Goal: Information Seeking & Learning: Learn about a topic

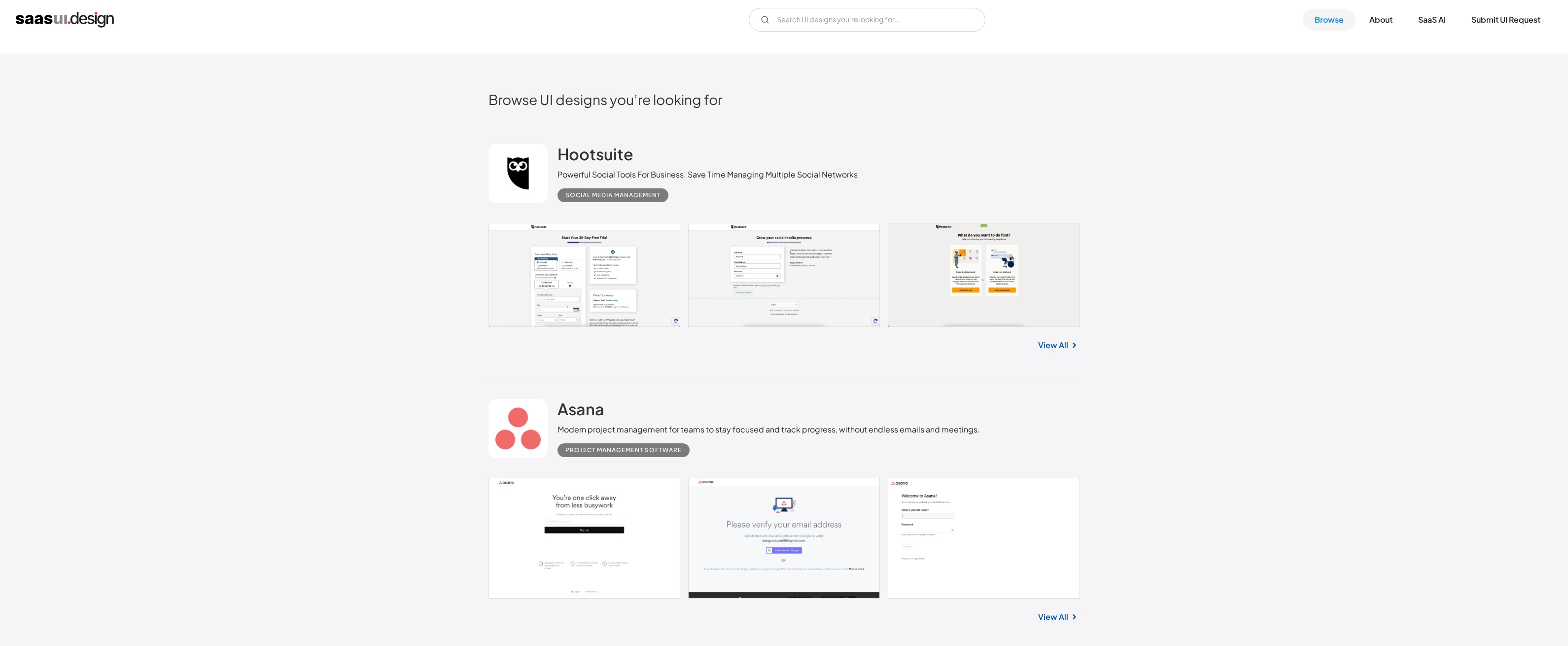
scroll to position [618, 0]
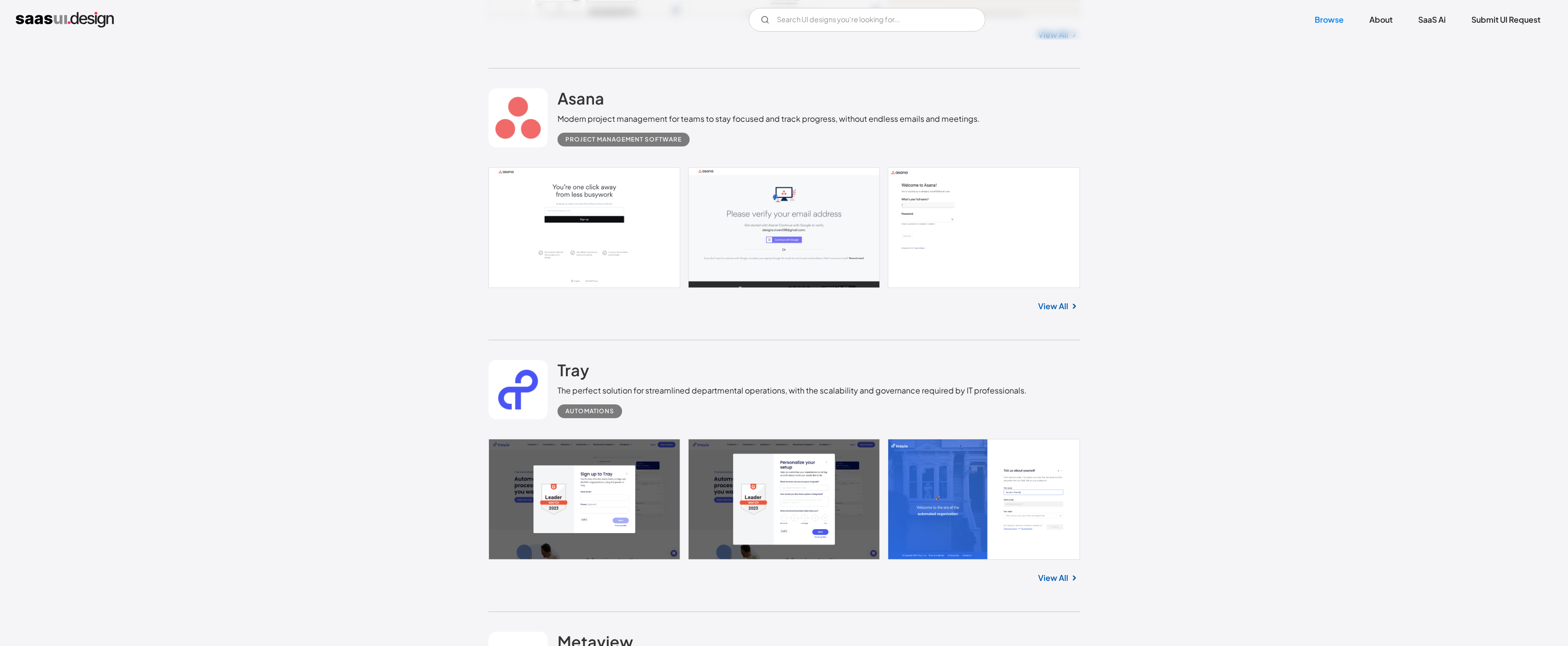
click at [1050, 306] on link "View All" at bounding box center [1053, 306] width 30 height 12
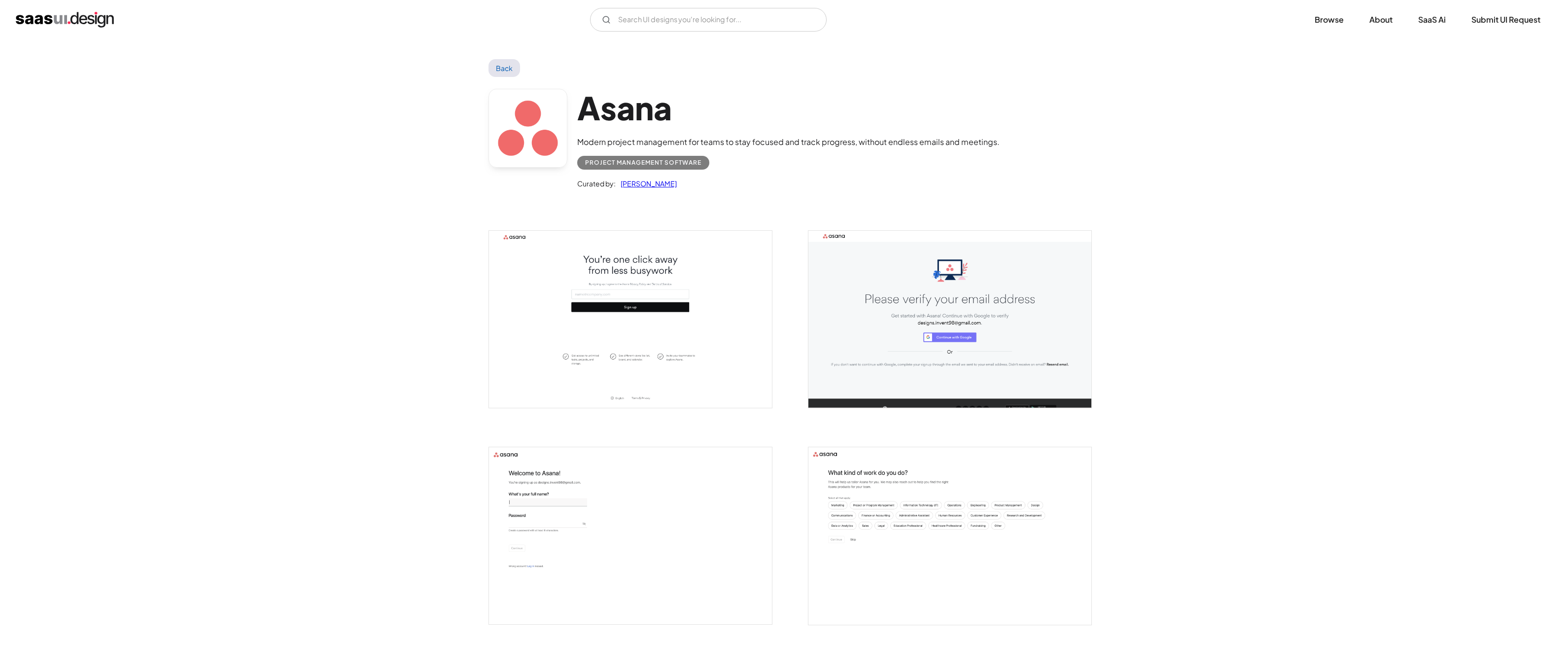
click at [512, 68] on link "Back" at bounding box center [504, 68] width 32 height 17
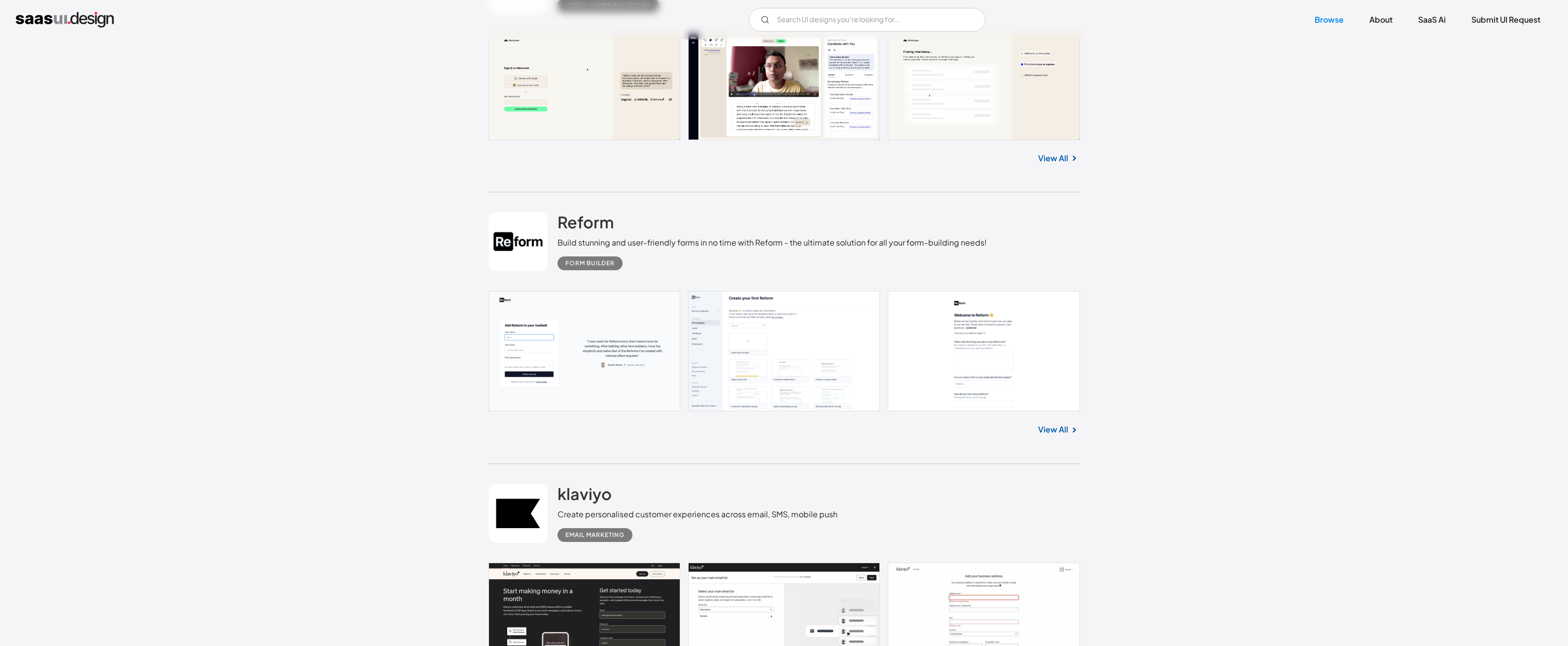
scroll to position [1302, 0]
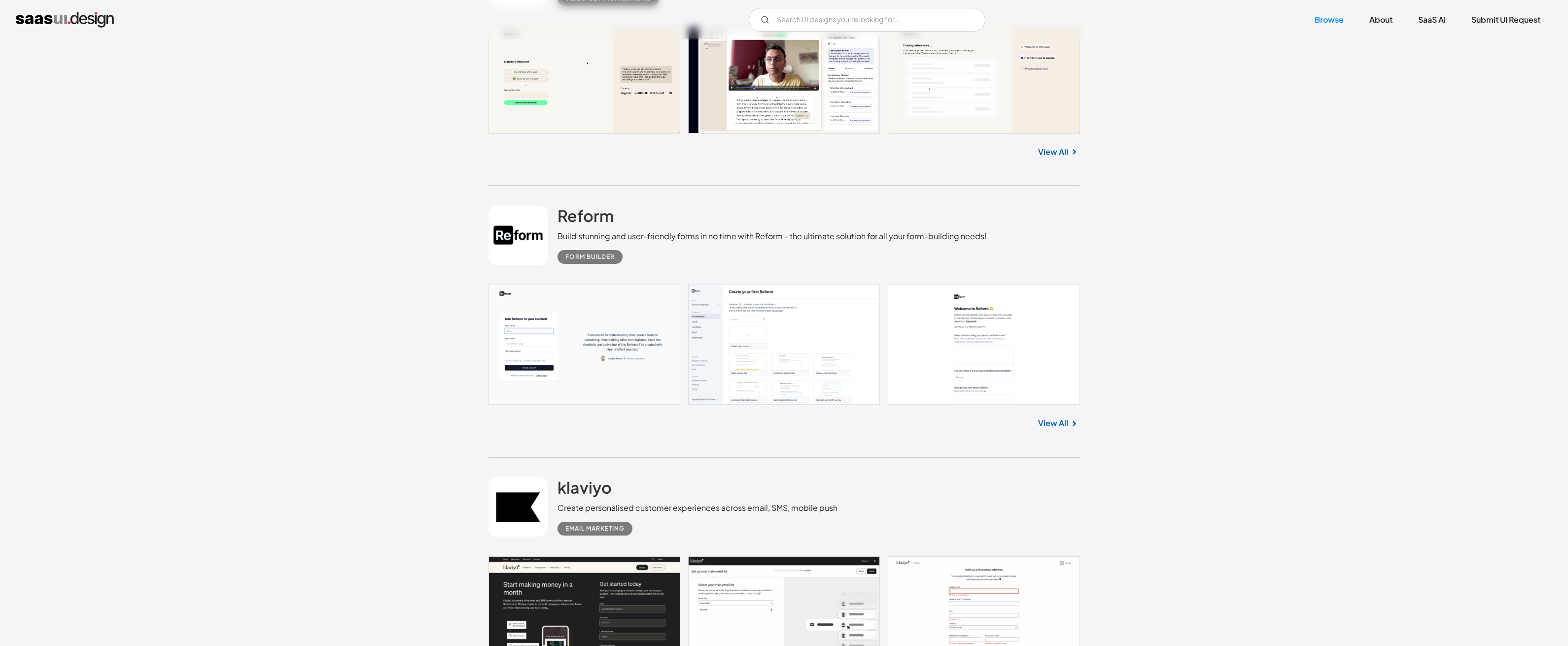
click at [1071, 423] on img at bounding box center [1074, 423] width 12 height 12
click at [1055, 424] on link "View All" at bounding box center [1053, 422] width 30 height 12
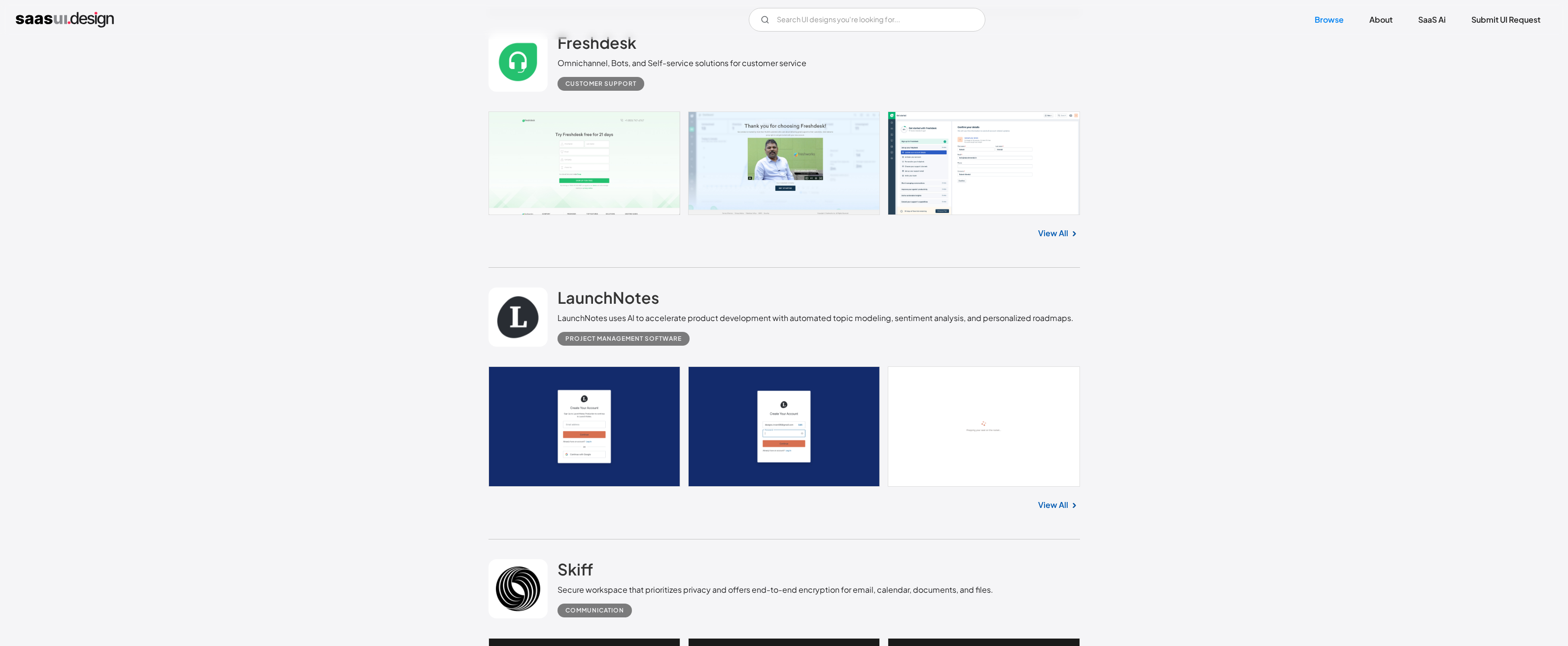
scroll to position [2675, 0]
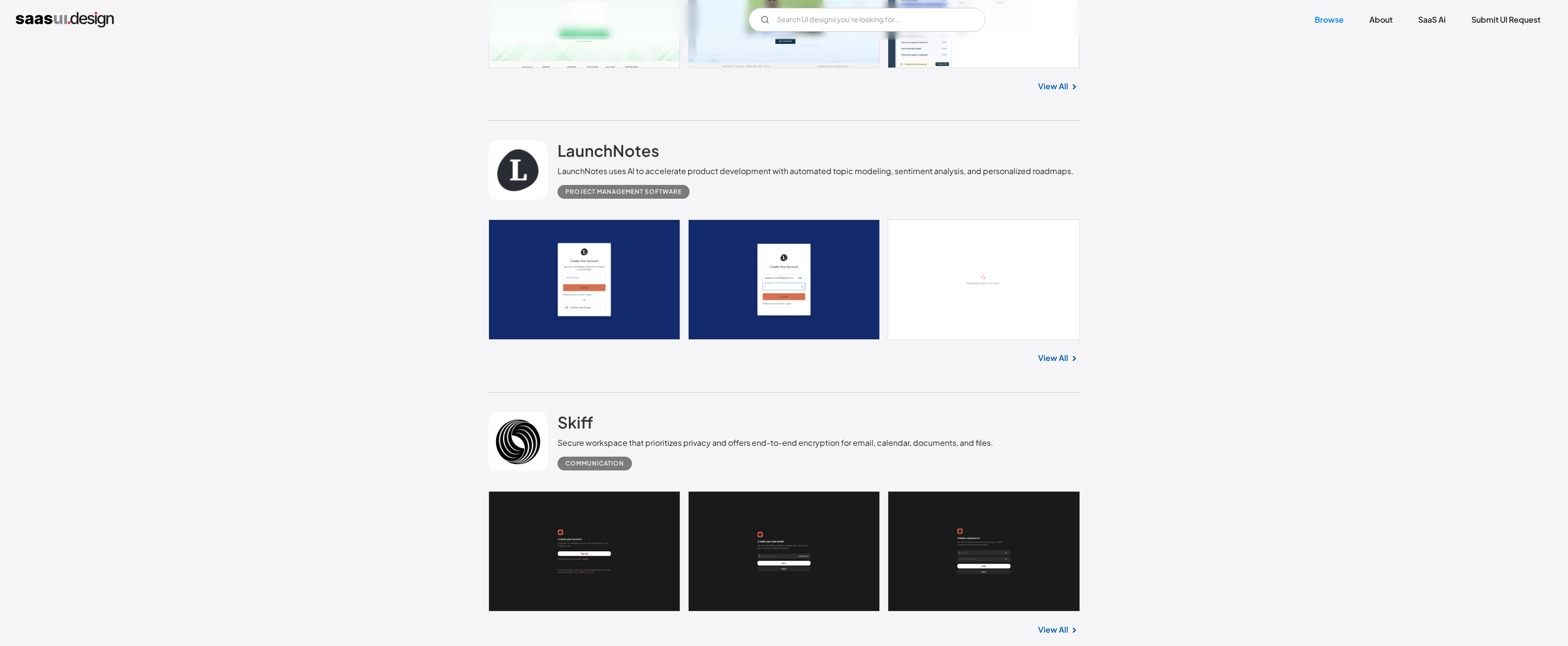
click at [1049, 361] on link "View All" at bounding box center [1053, 357] width 30 height 12
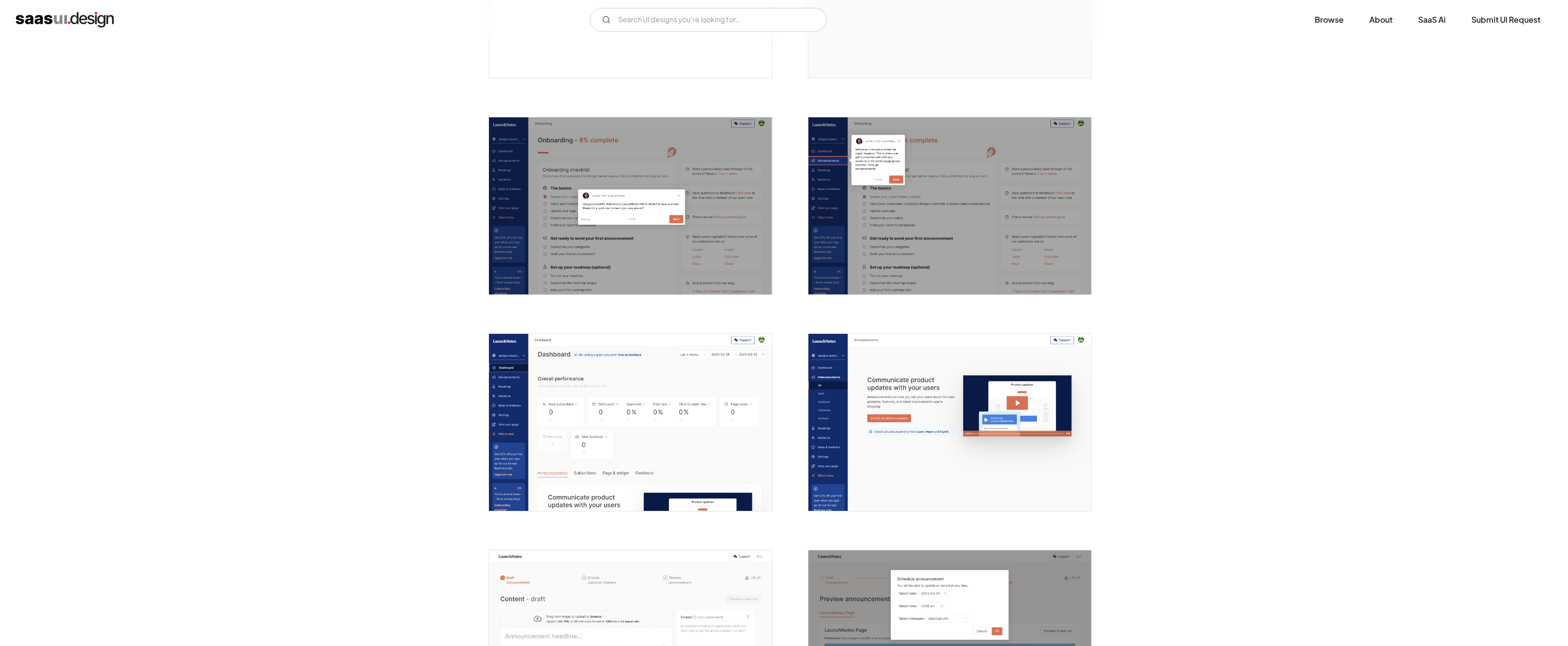
scroll to position [551, 0]
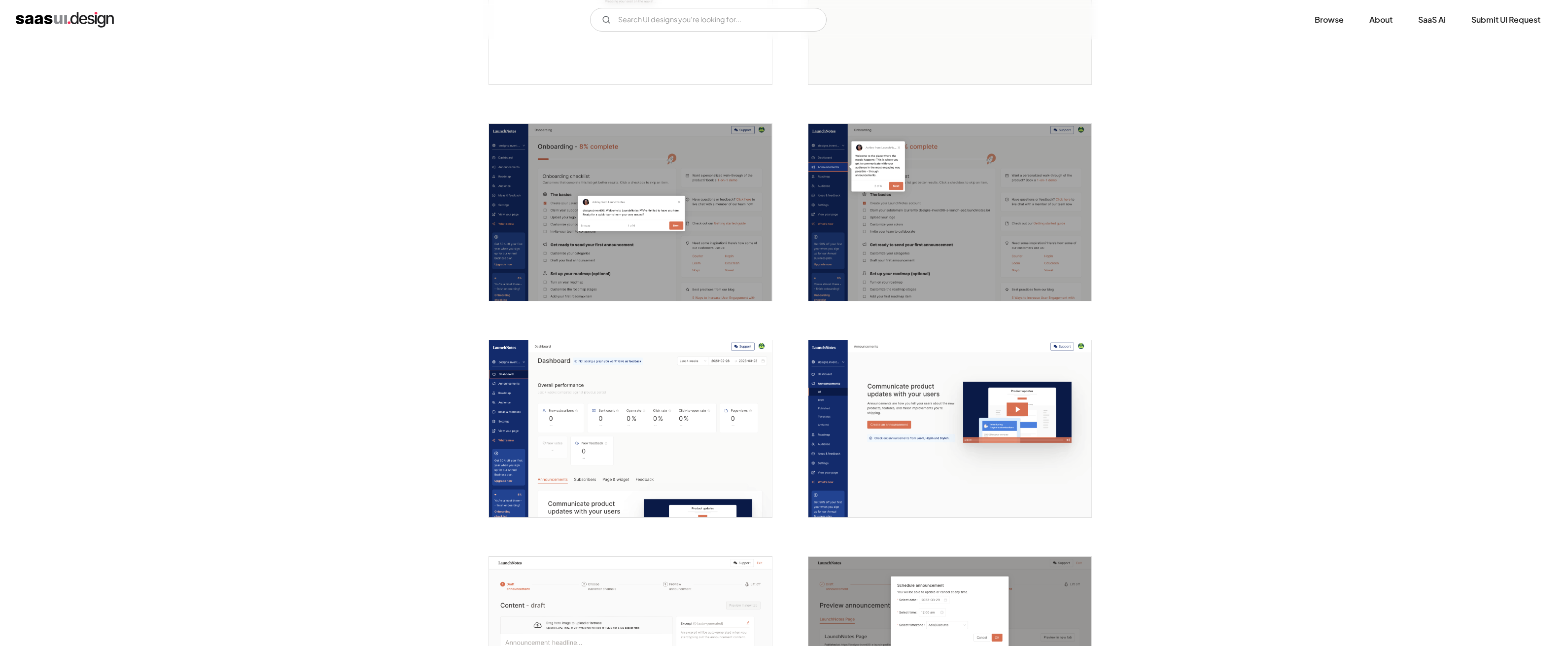
click at [648, 258] on img "open lightbox" at bounding box center [630, 212] width 282 height 177
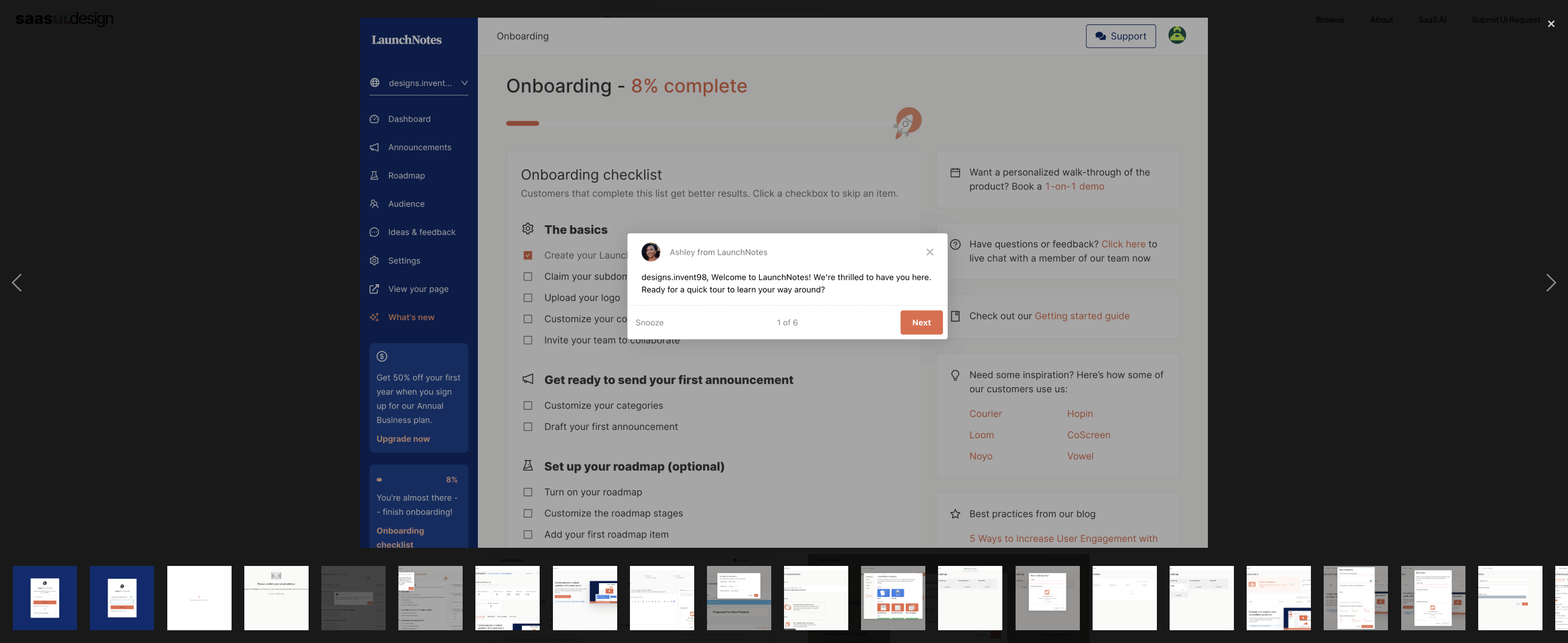
click at [1379, 309] on div at bounding box center [784, 282] width 1568 height 540
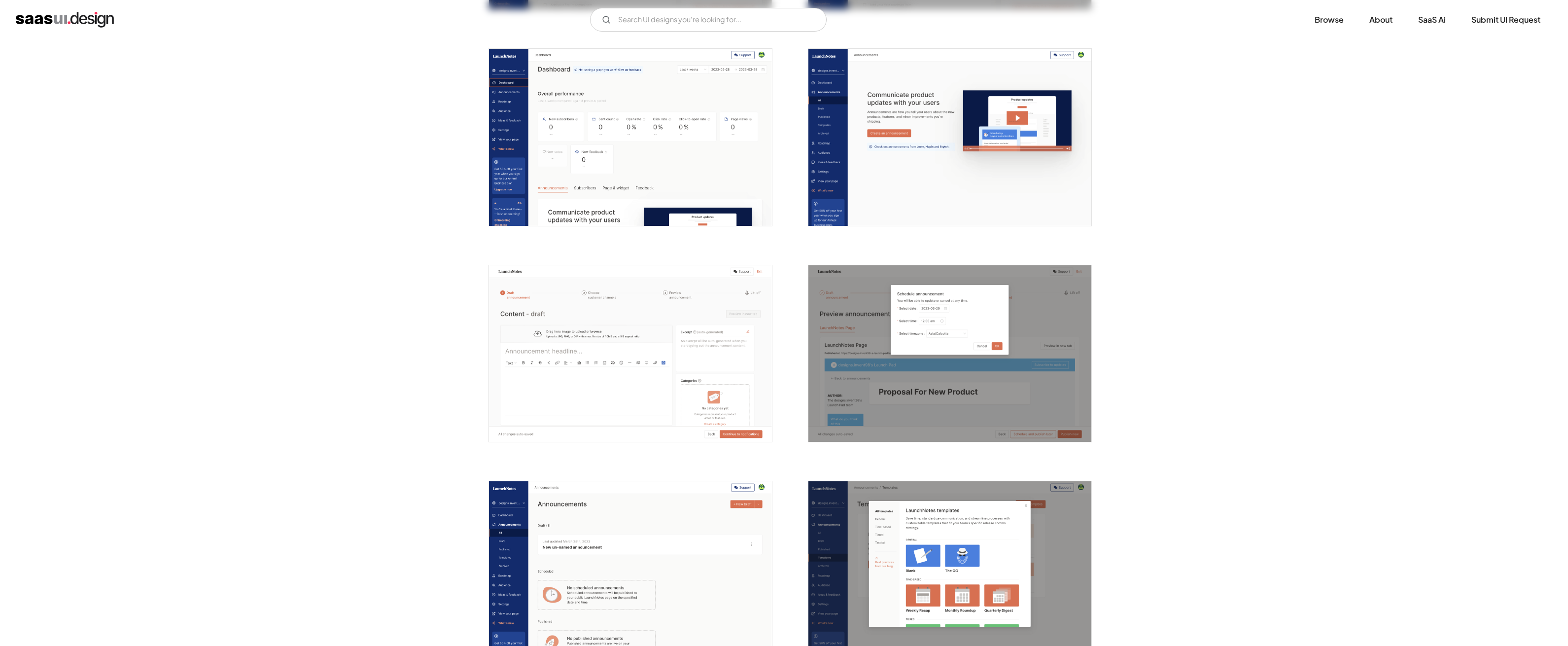
scroll to position [1113, 0]
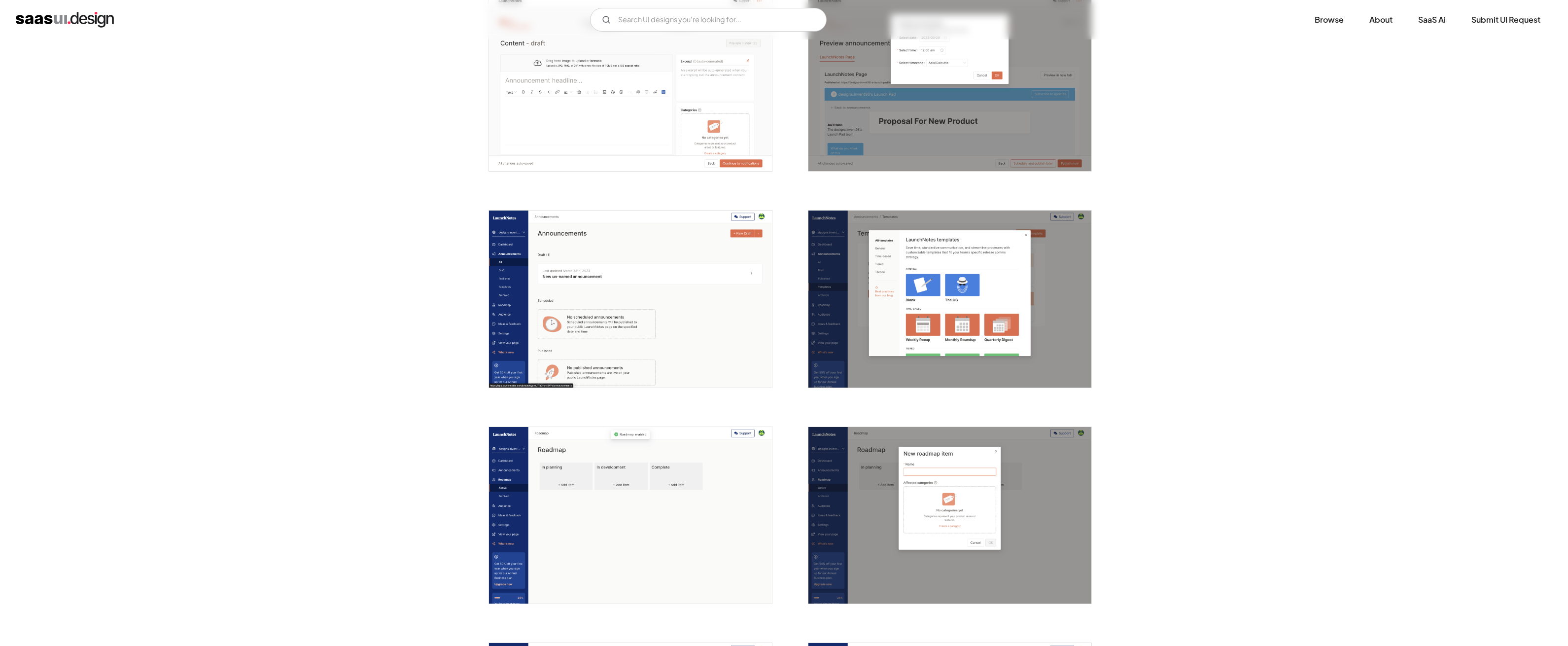
click at [970, 333] on img "open lightbox" at bounding box center [950, 298] width 282 height 177
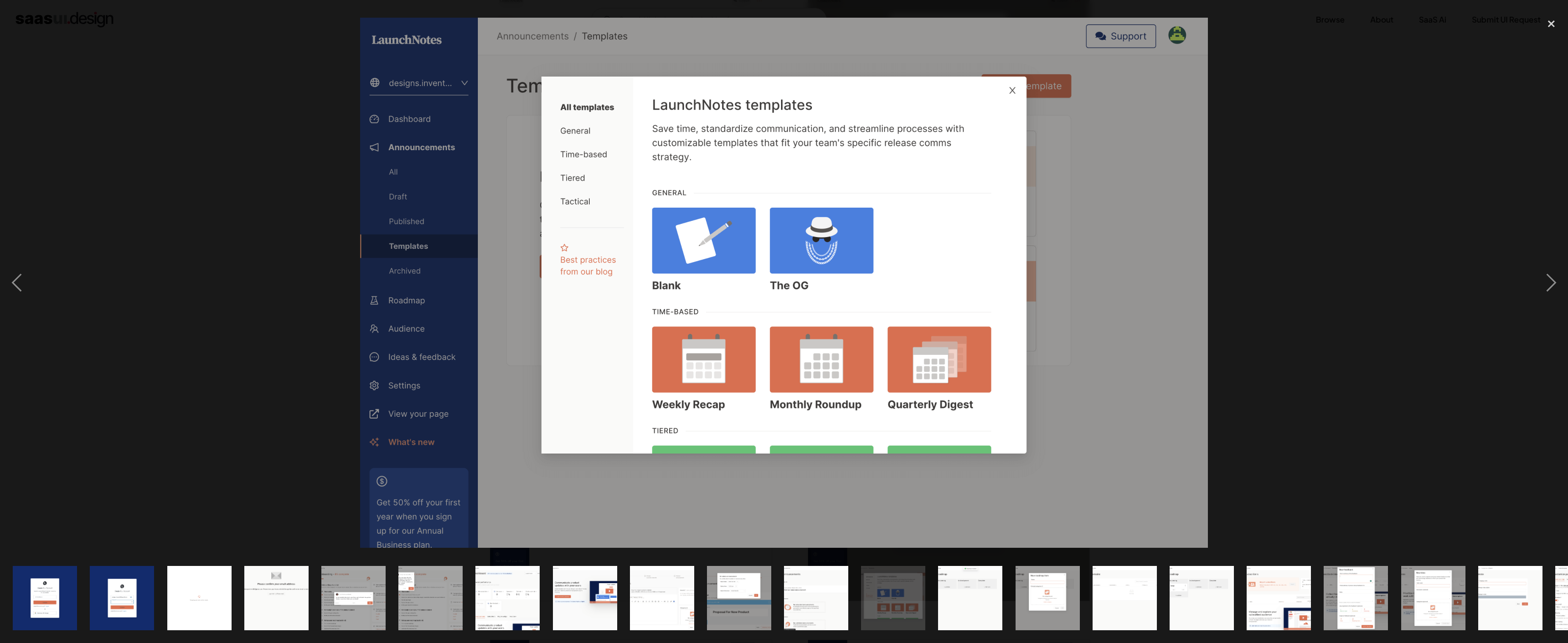
click at [1374, 299] on div at bounding box center [784, 282] width 1568 height 540
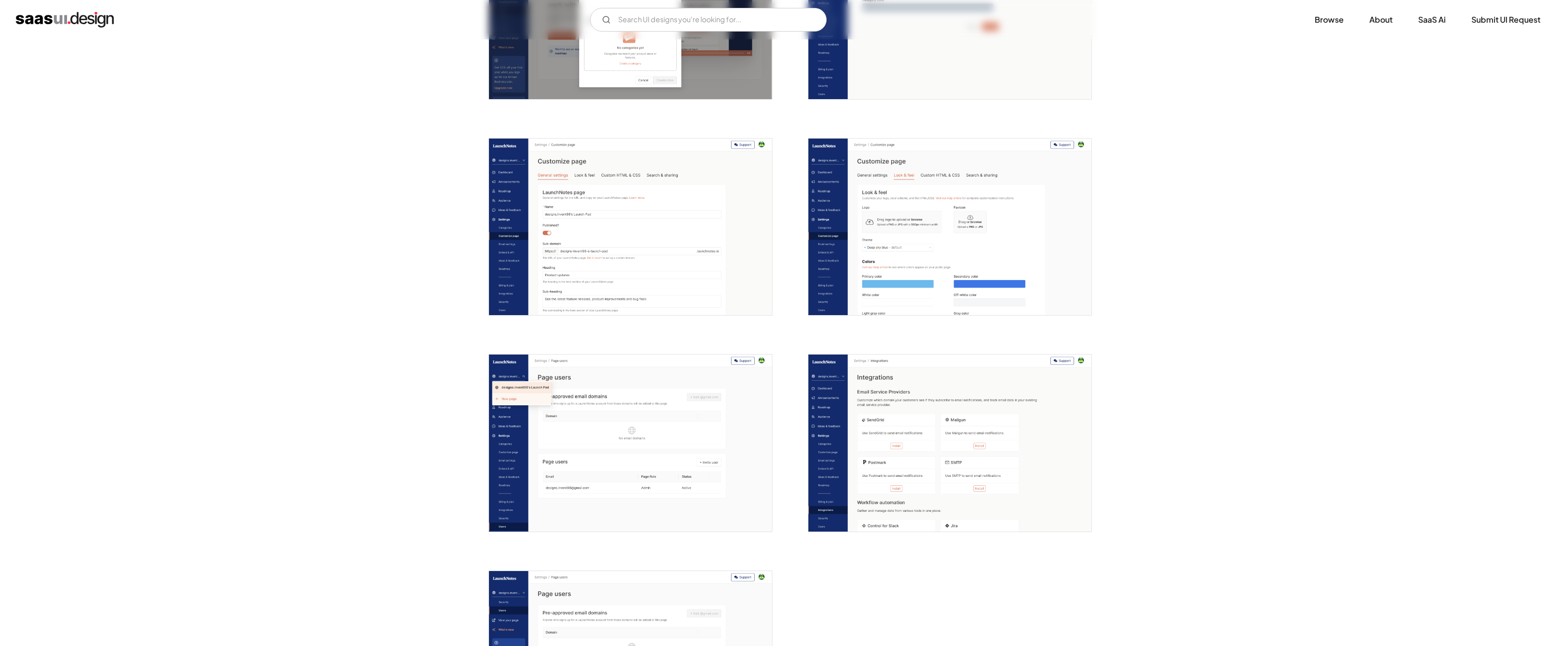
scroll to position [2486, 0]
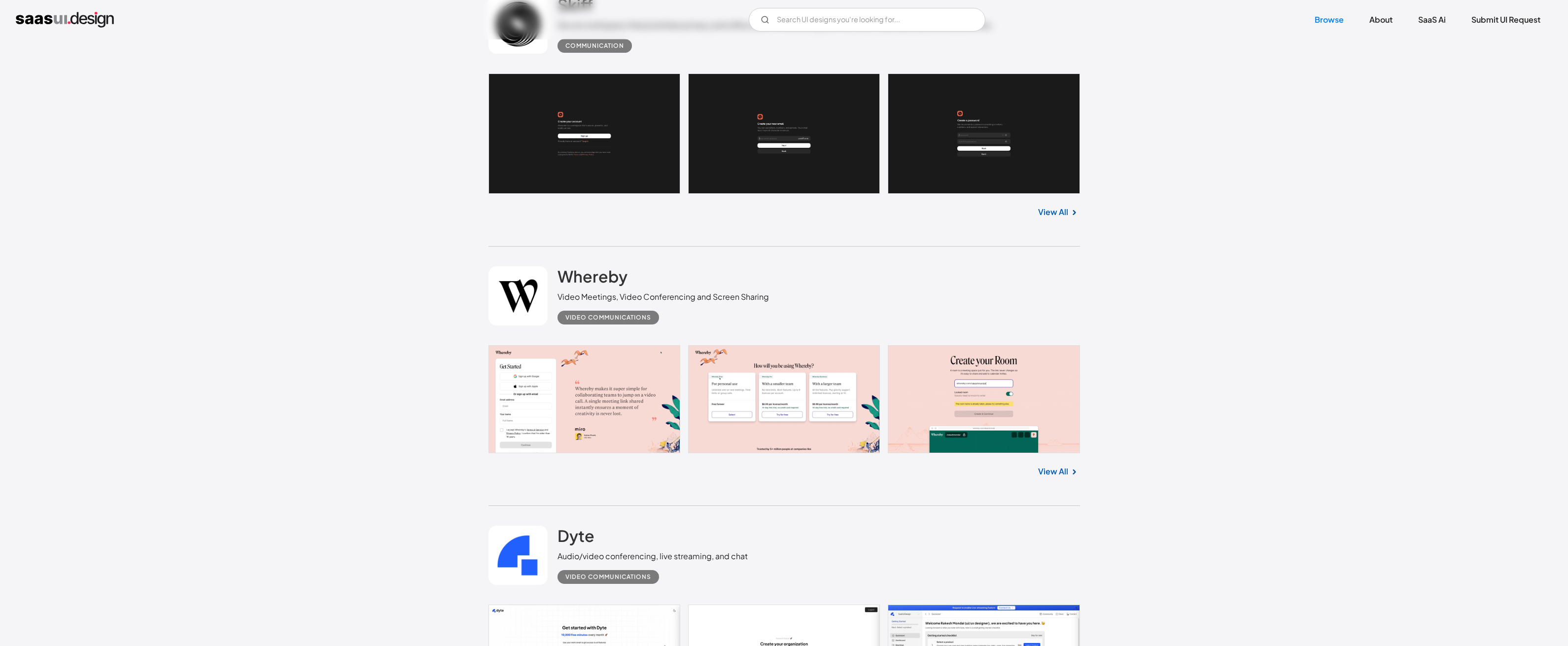
scroll to position [3332, 0]
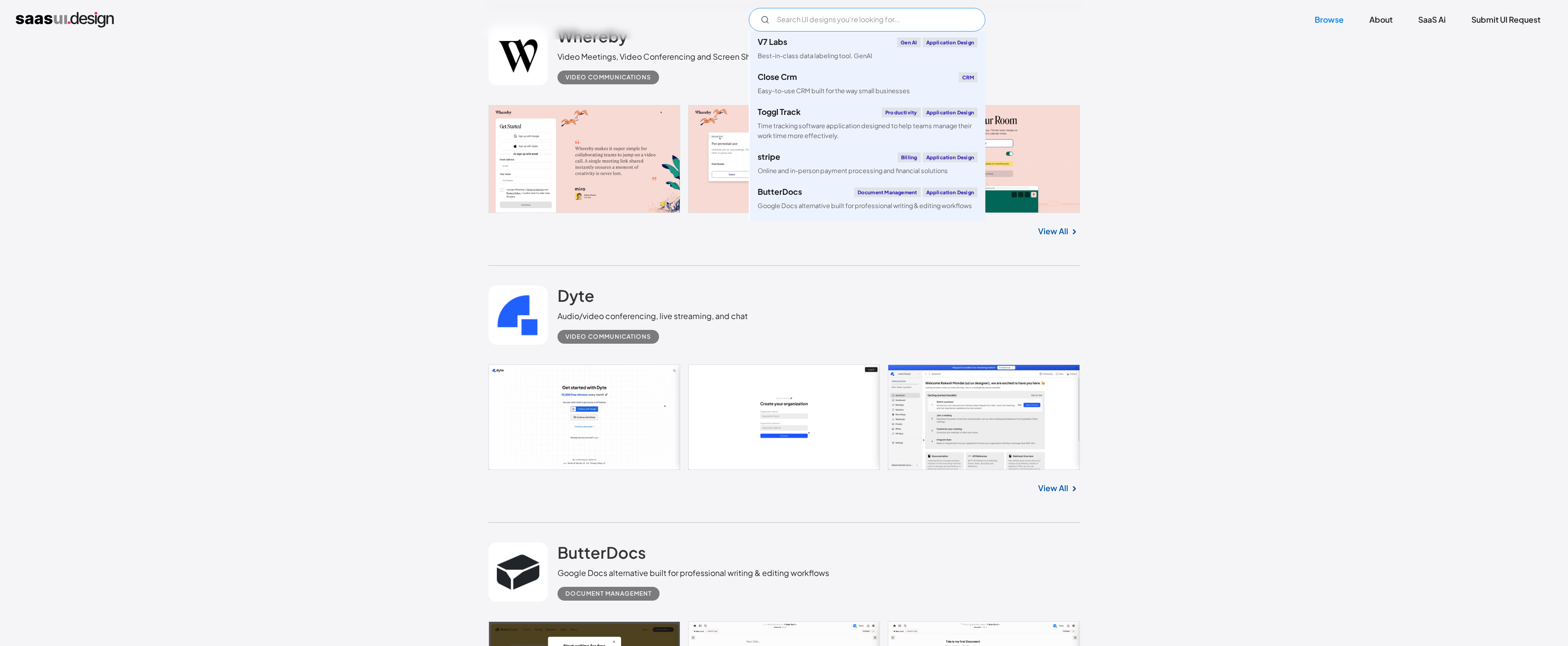
click at [824, 23] on input "Email Form" at bounding box center [867, 20] width 236 height 24
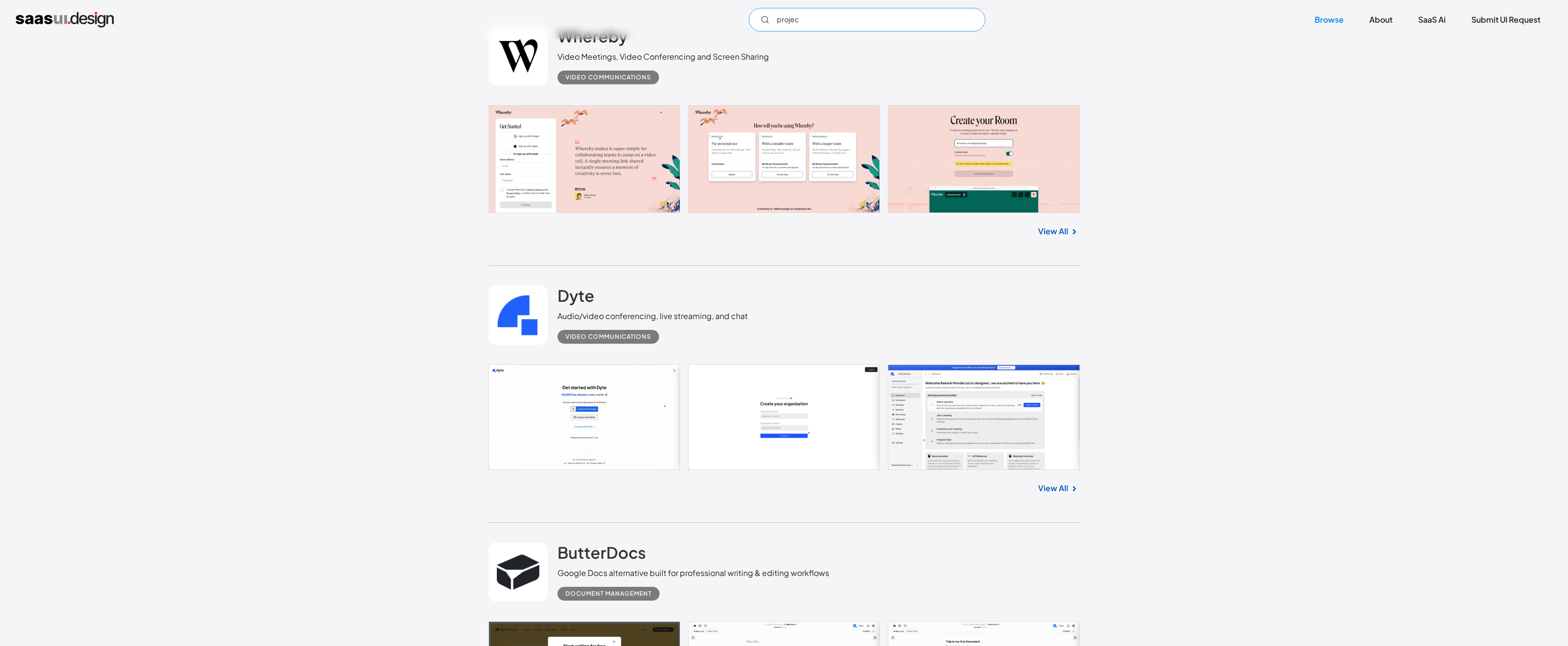
type input "project"
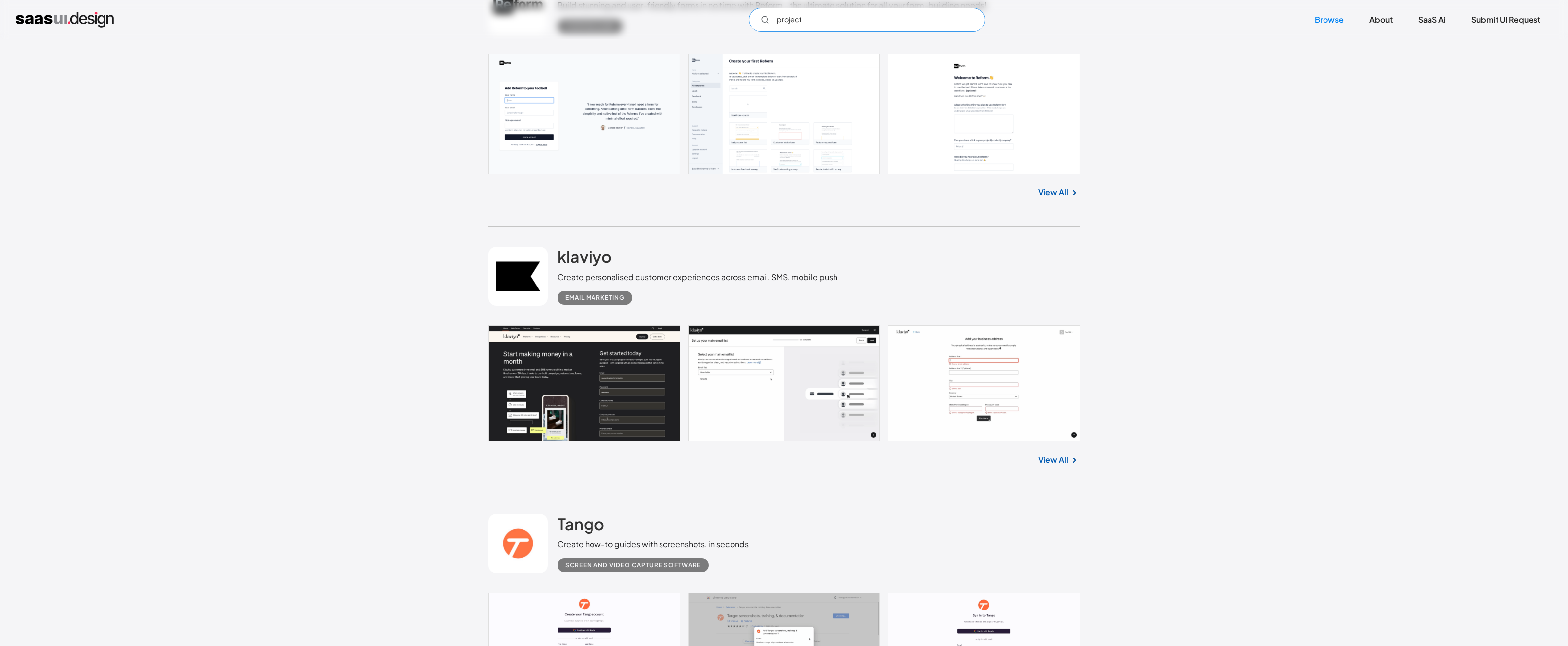
scroll to position [1330, 0]
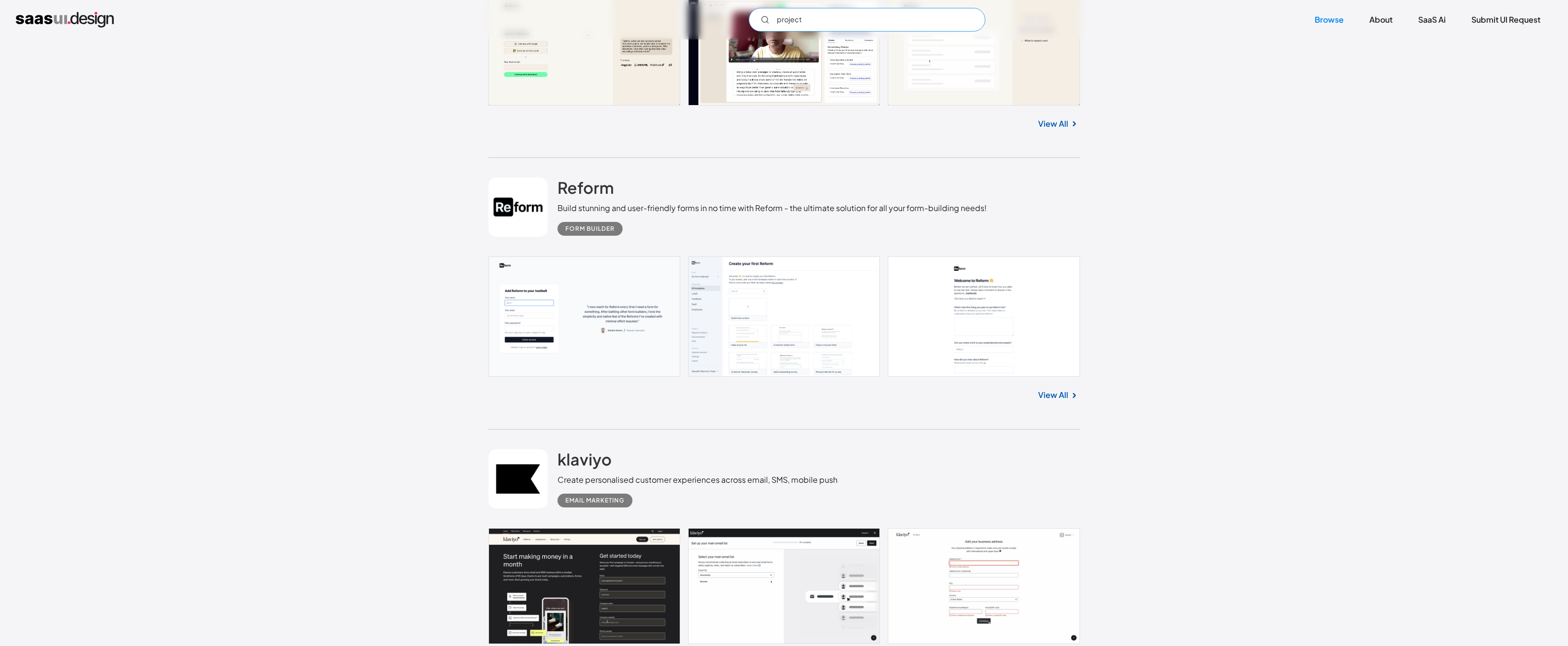
click at [825, 17] on input "project" at bounding box center [867, 20] width 236 height 24
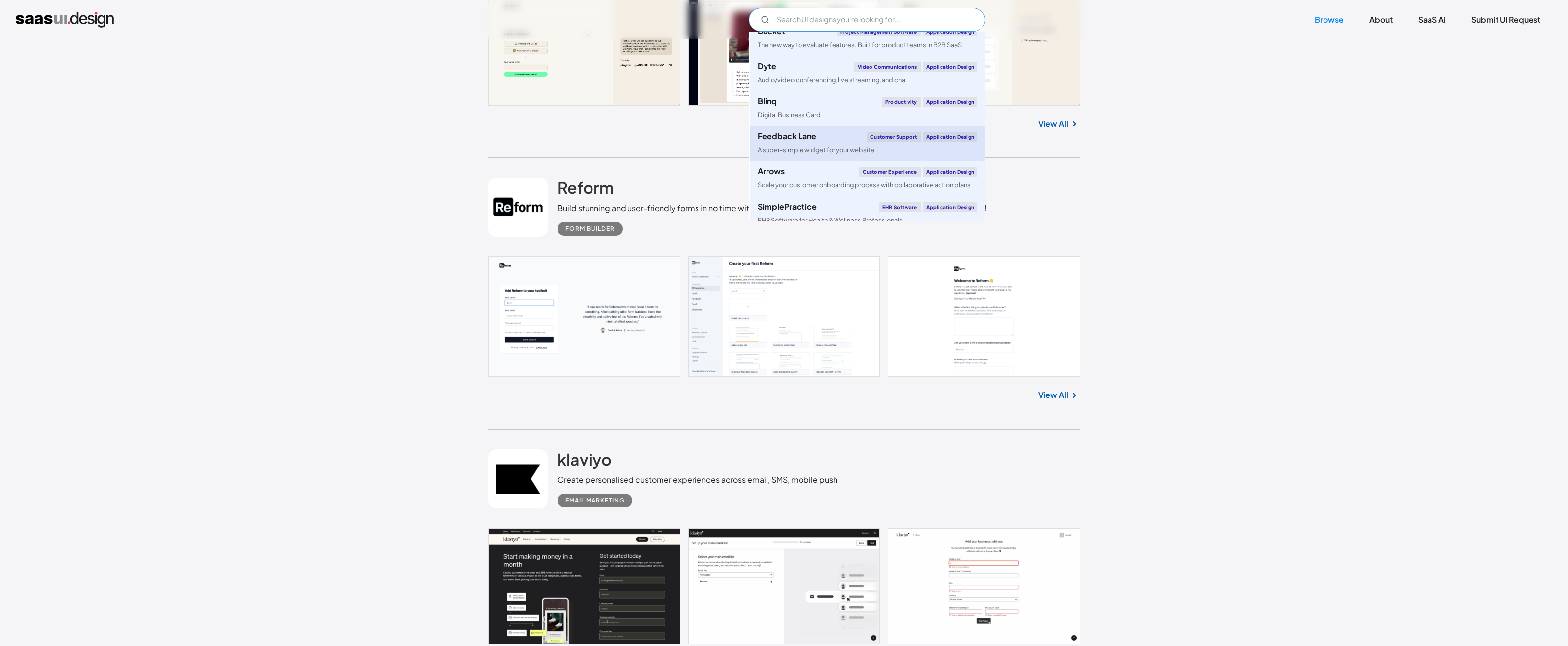
scroll to position [282, 0]
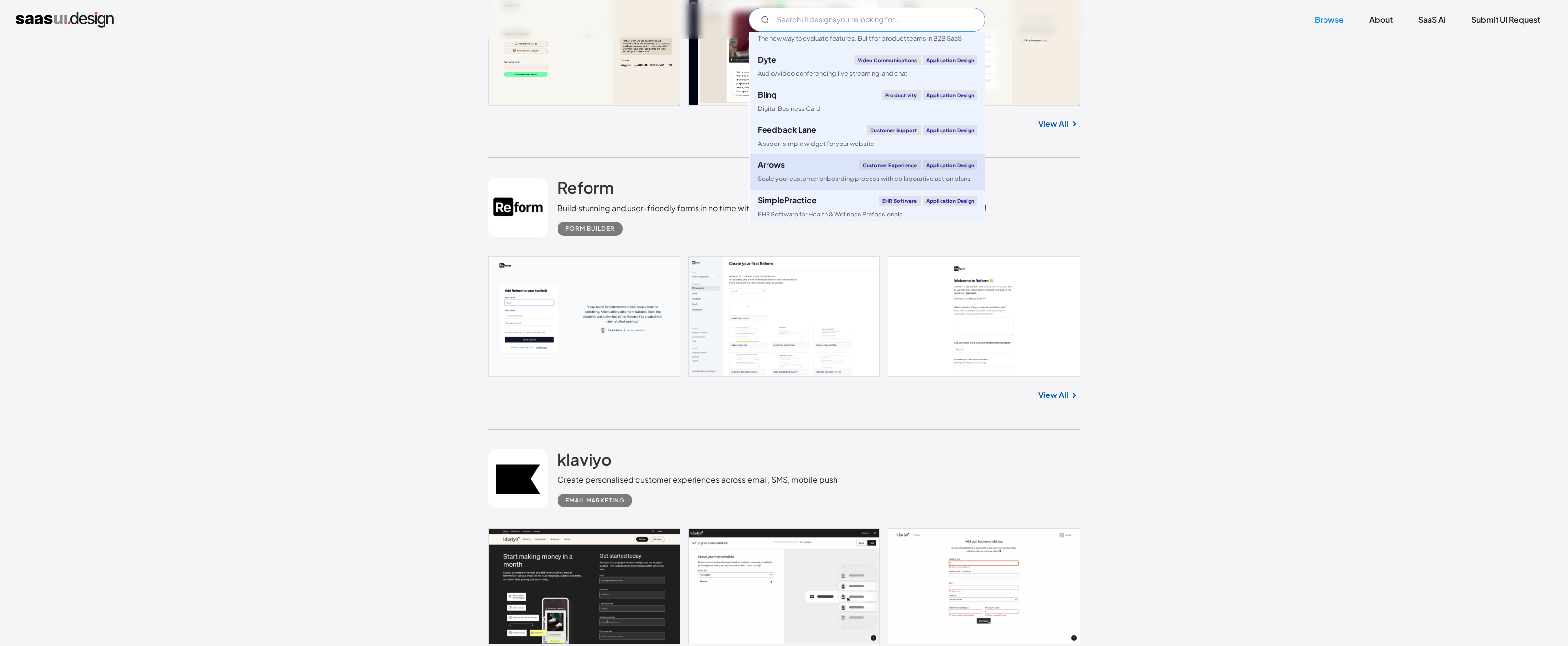
click at [925, 183] on div "Scale your customer onboarding process with collaborative action plans" at bounding box center [864, 179] width 213 height 10
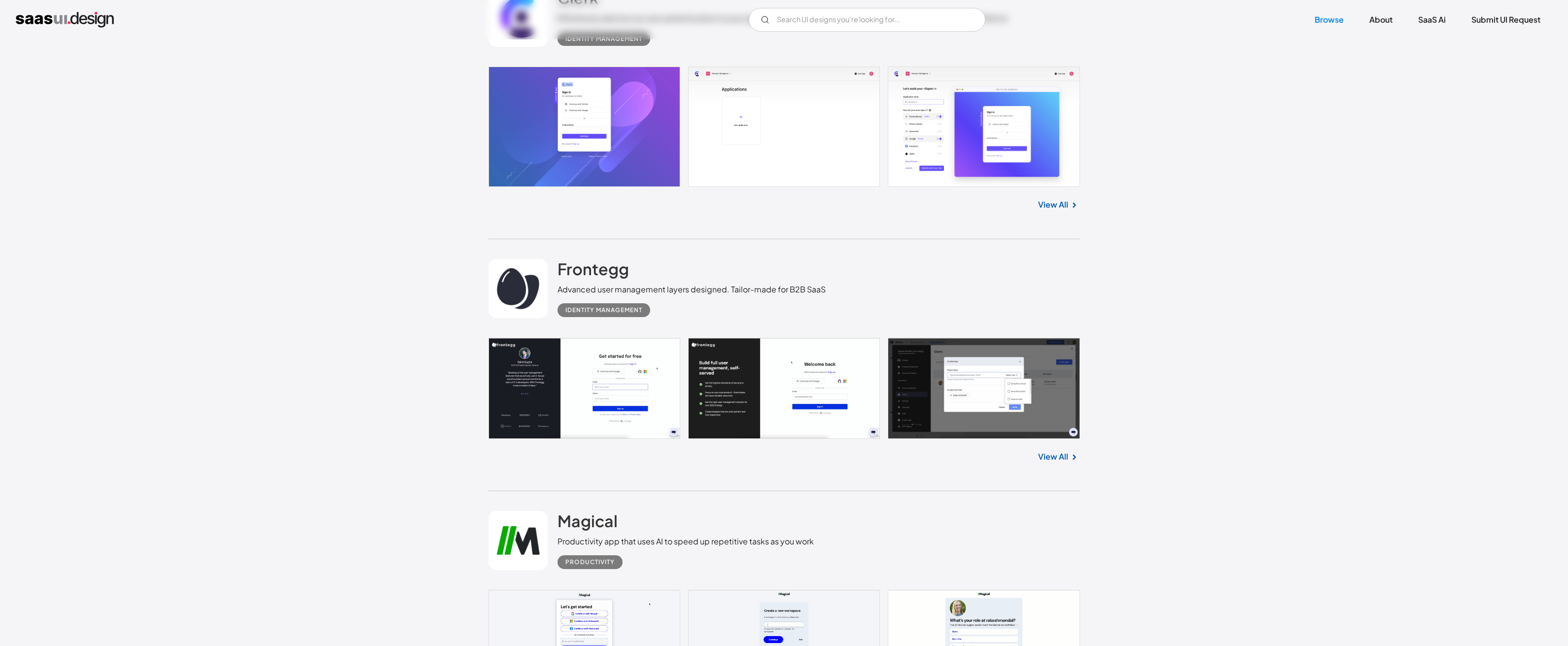
scroll to position [8075, 0]
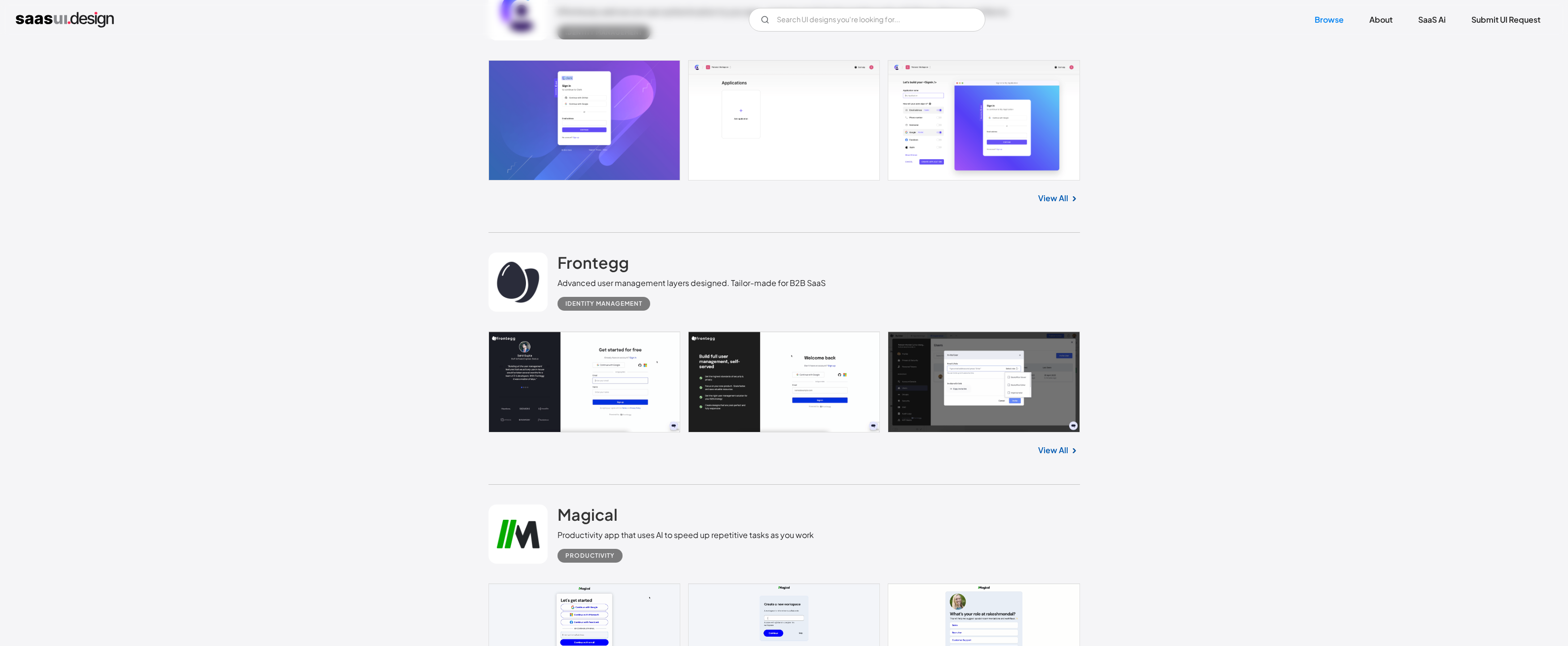
click at [1067, 444] on link "View All" at bounding box center [1053, 450] width 30 height 12
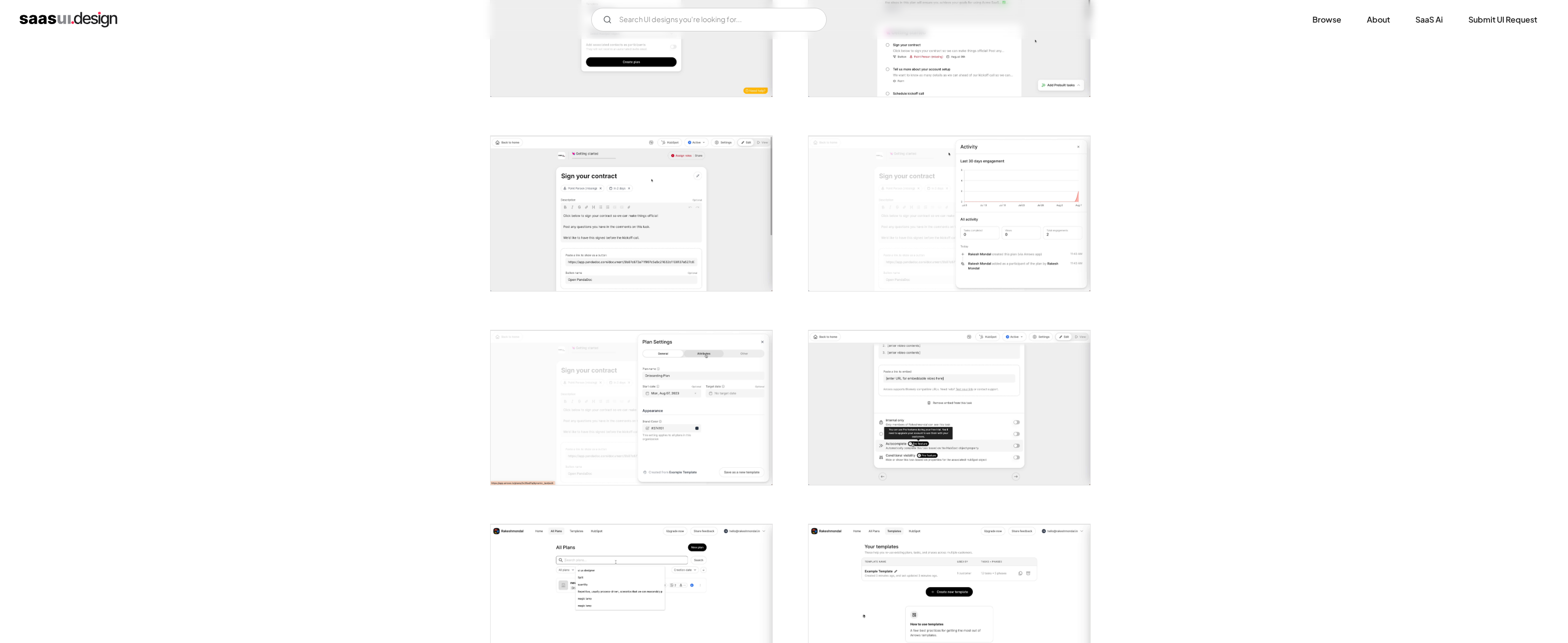
scroll to position [1071, 0]
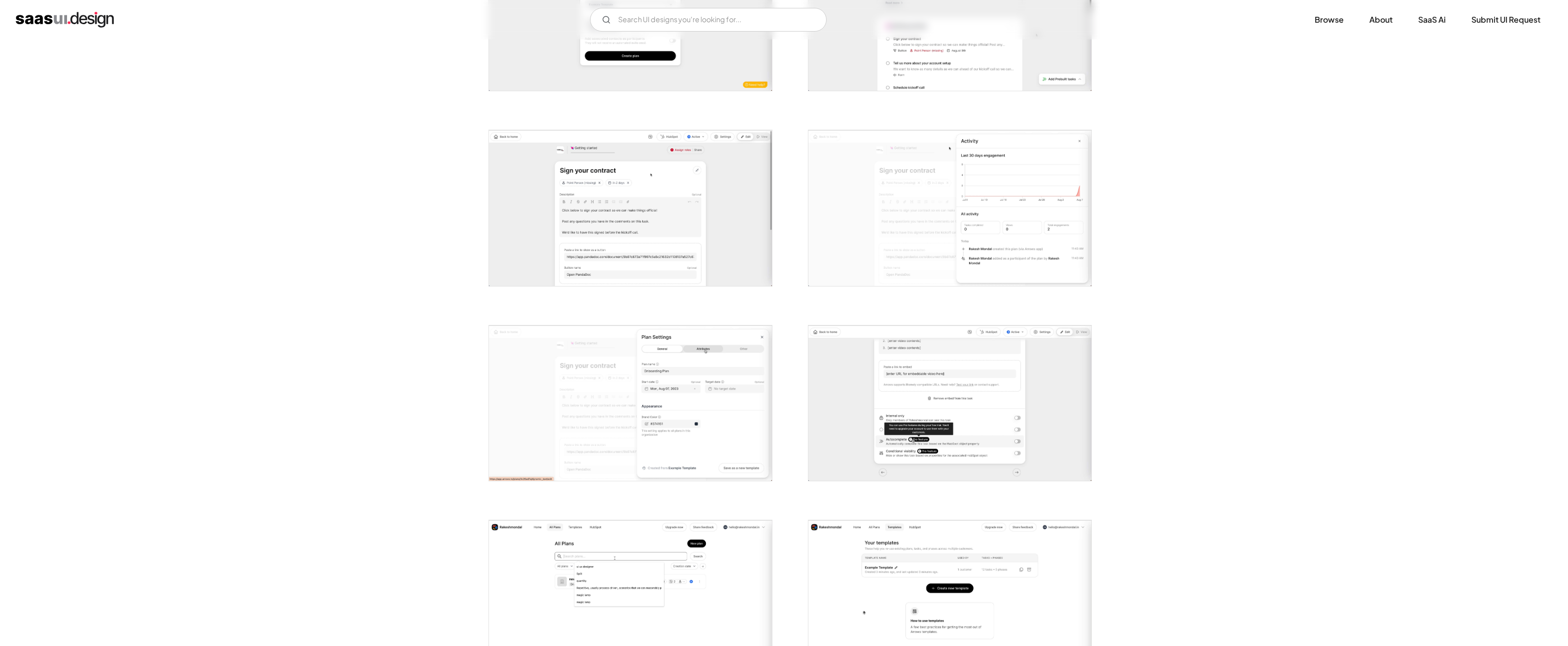
click at [728, 408] on img "open lightbox" at bounding box center [630, 403] width 282 height 156
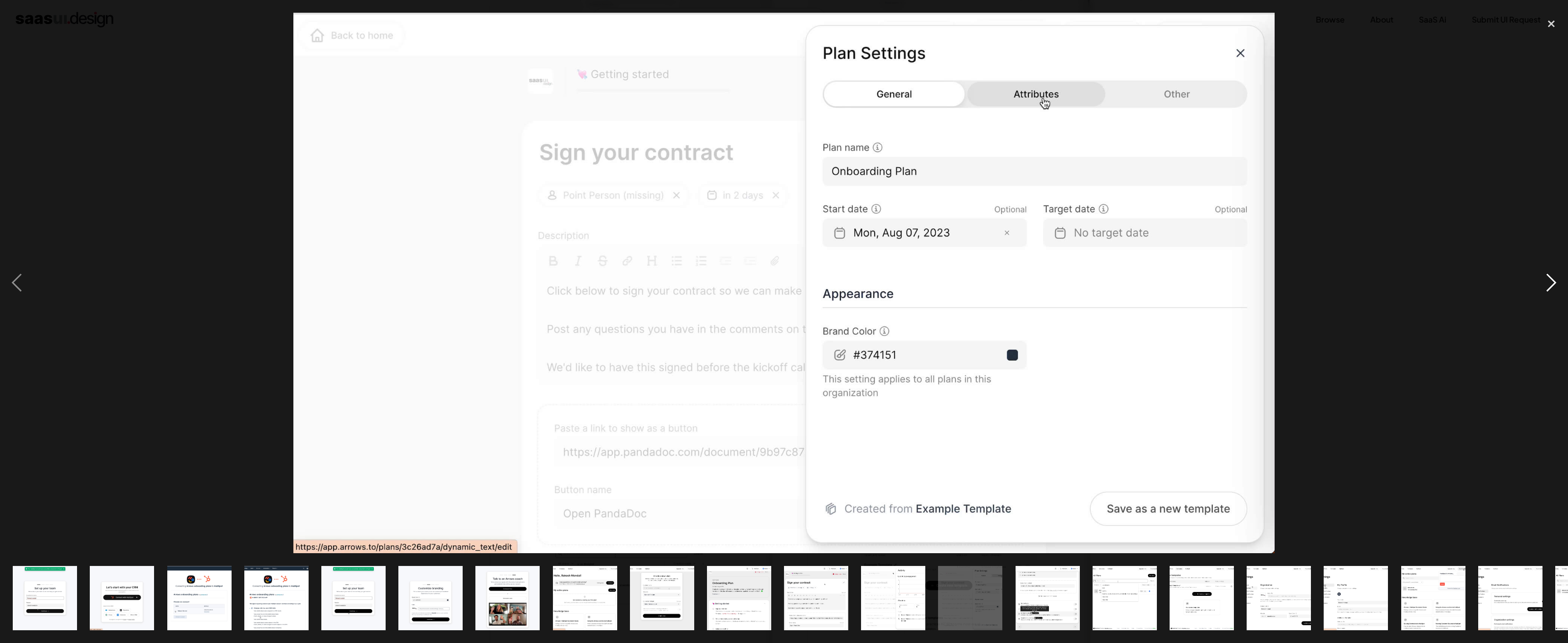
click at [1553, 280] on div "next image" at bounding box center [1551, 282] width 33 height 540
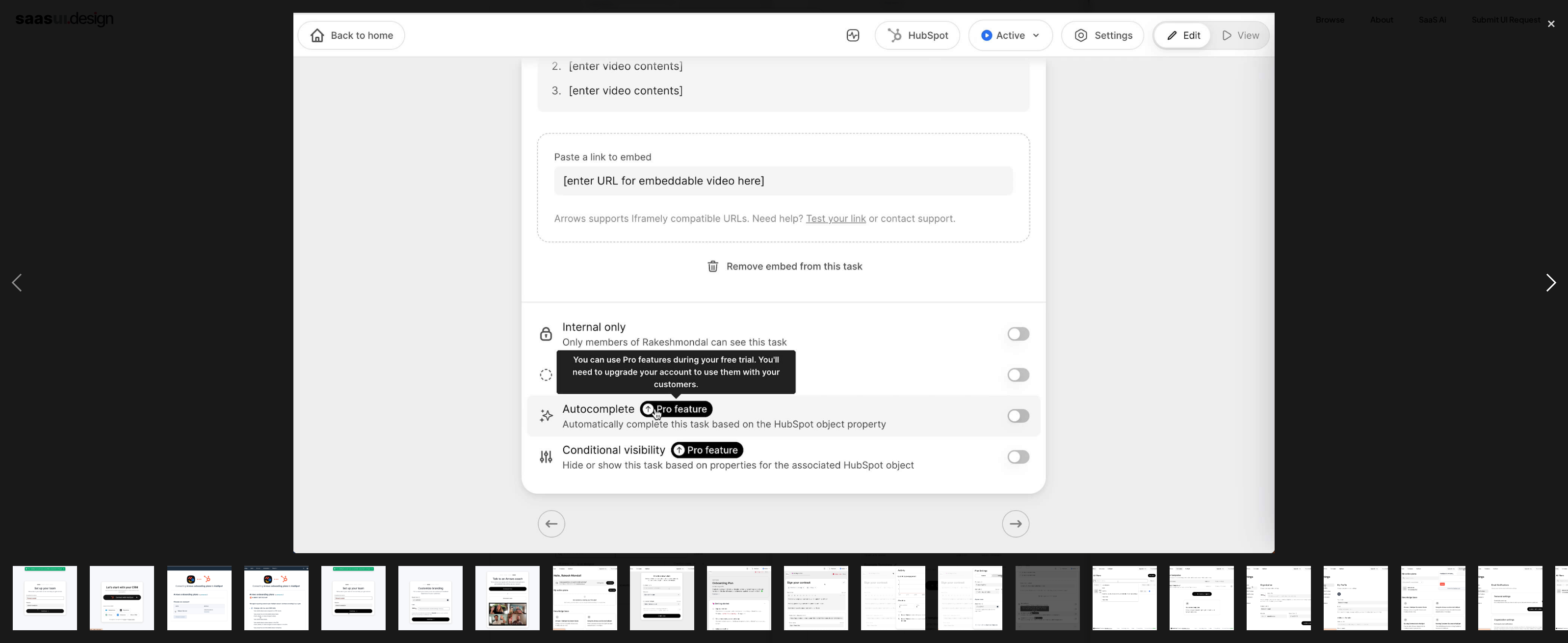
click at [1553, 280] on div "next image" at bounding box center [1551, 282] width 33 height 540
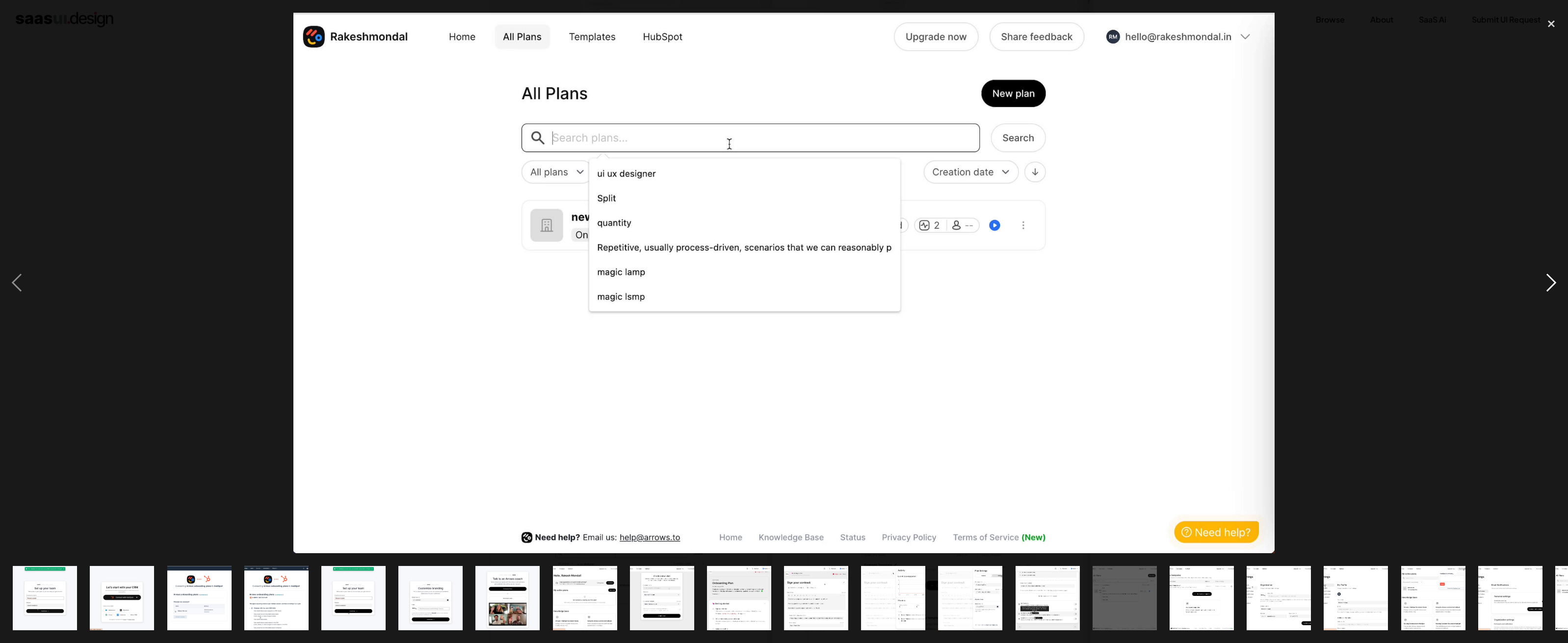
click at [1553, 280] on div "next image" at bounding box center [1551, 282] width 33 height 540
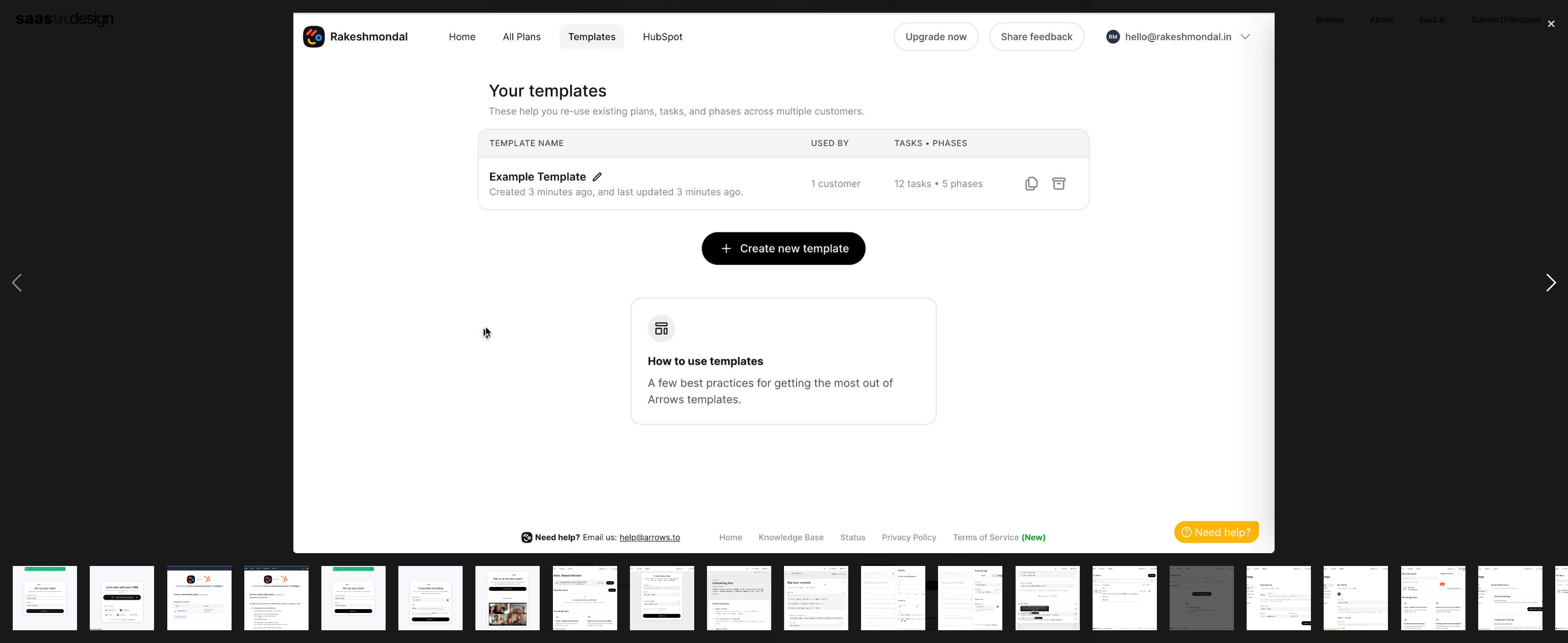
click at [1553, 280] on div "next image" at bounding box center [1551, 282] width 33 height 540
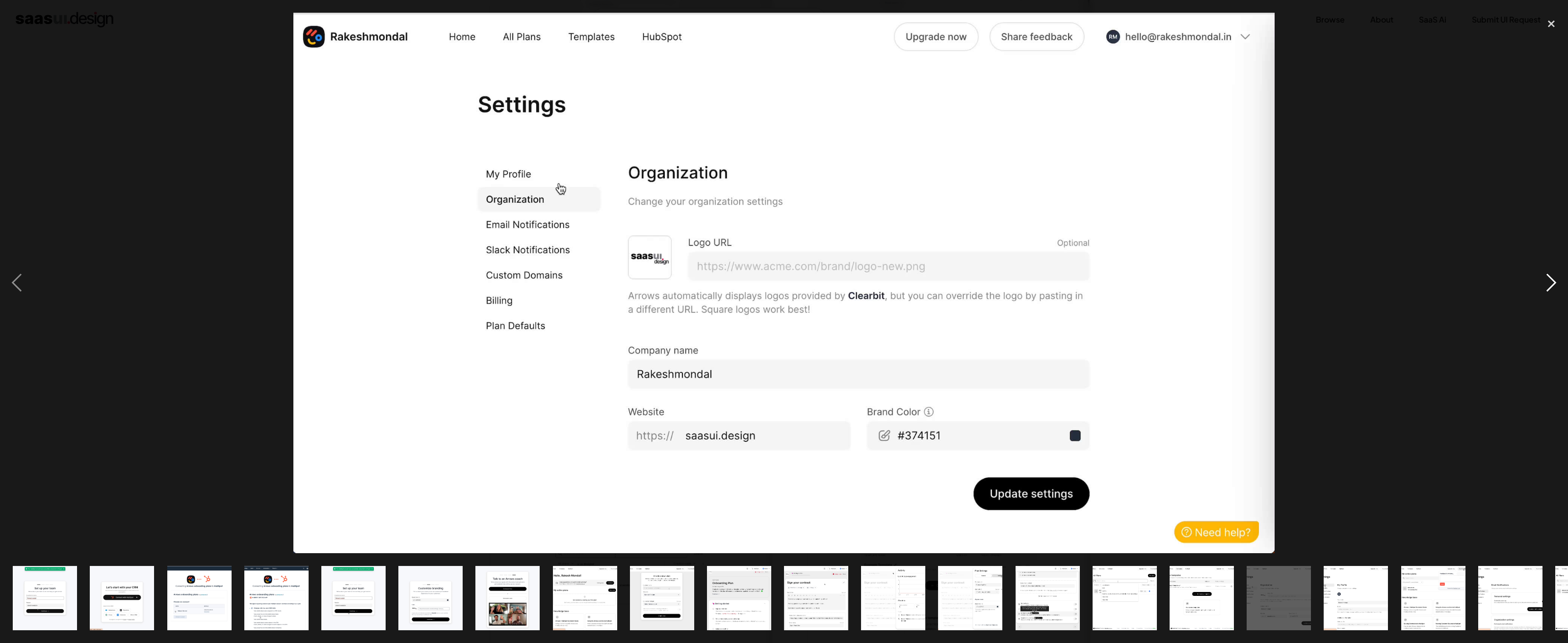
click at [1553, 280] on div "next image" at bounding box center [1551, 282] width 33 height 540
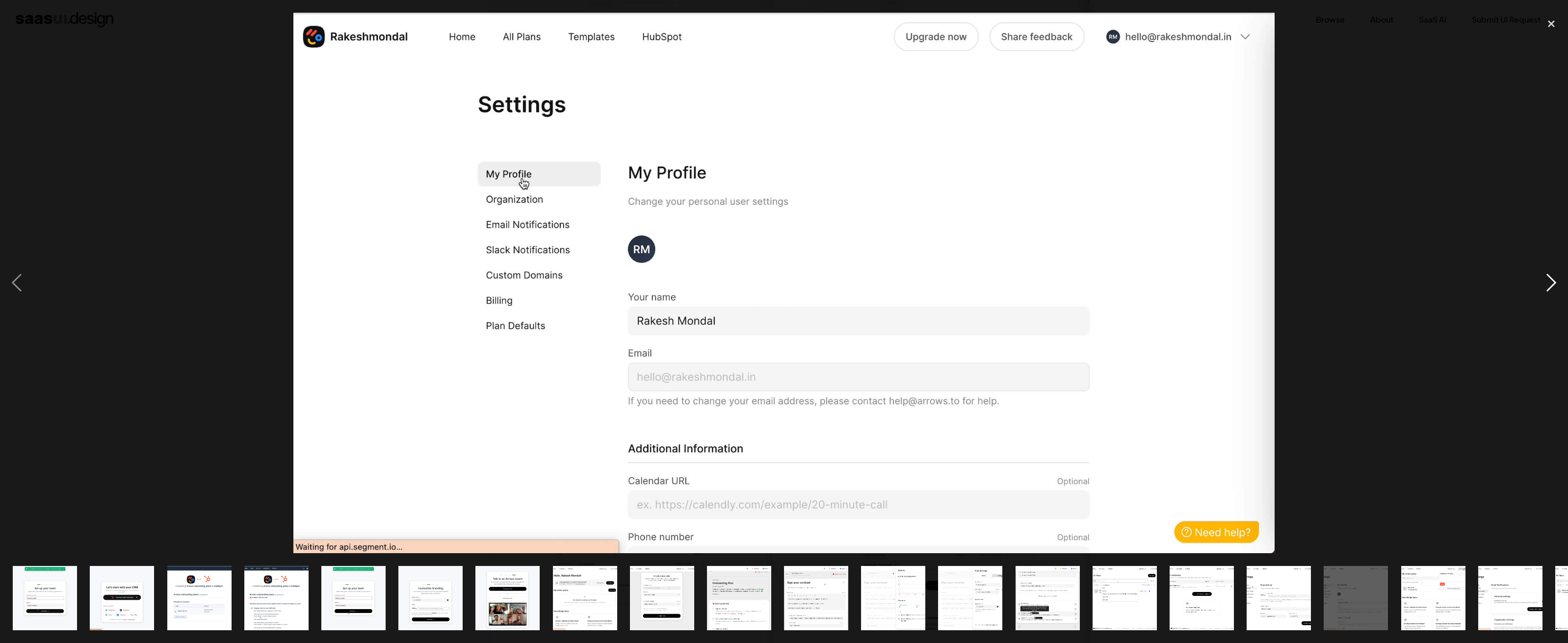
click at [1553, 280] on div "next image" at bounding box center [1551, 282] width 33 height 540
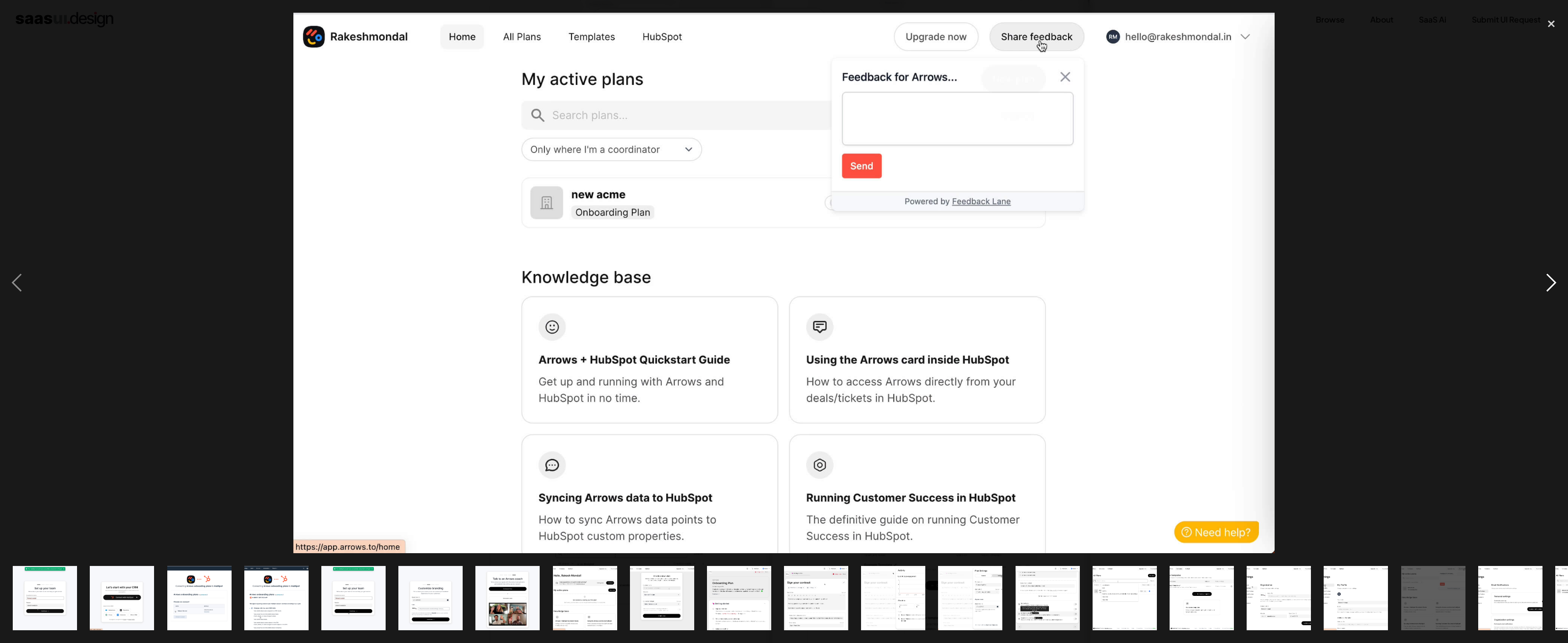
click at [1553, 280] on div "next image" at bounding box center [1551, 282] width 33 height 540
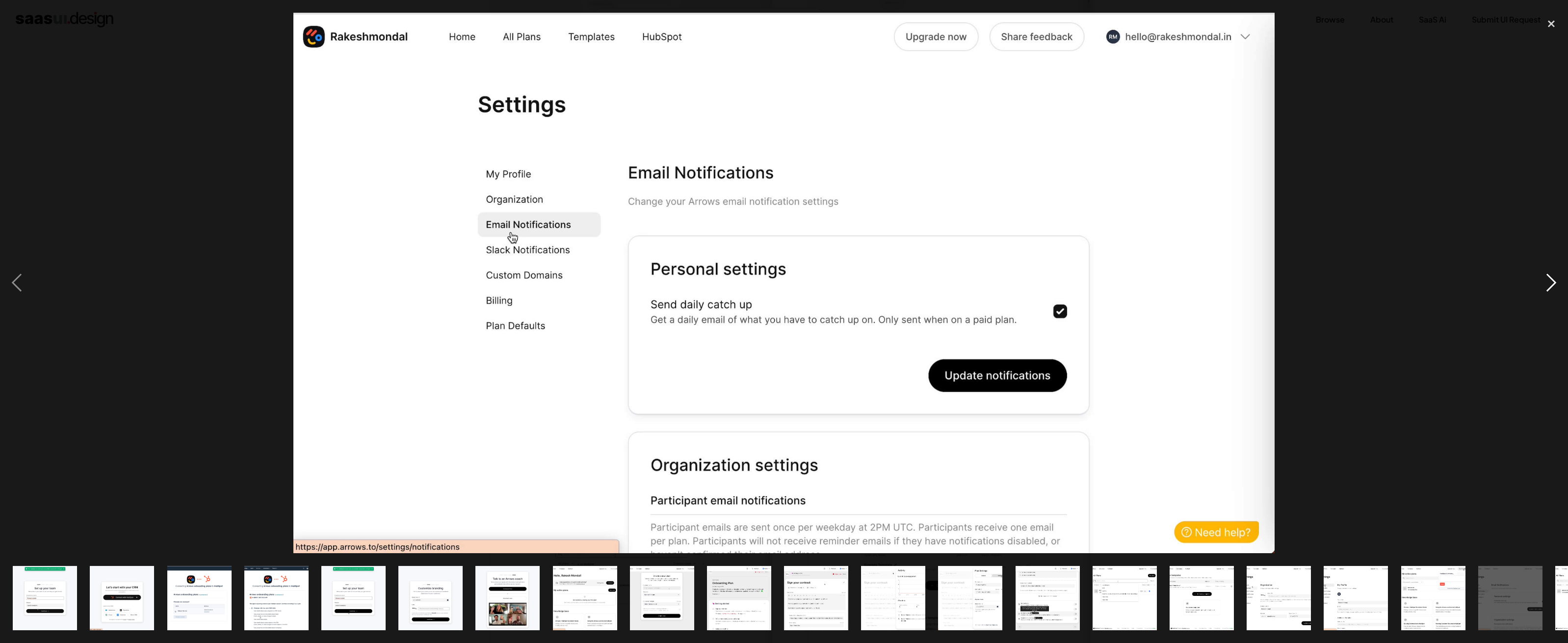
click at [1553, 280] on div "next image" at bounding box center [1551, 282] width 33 height 540
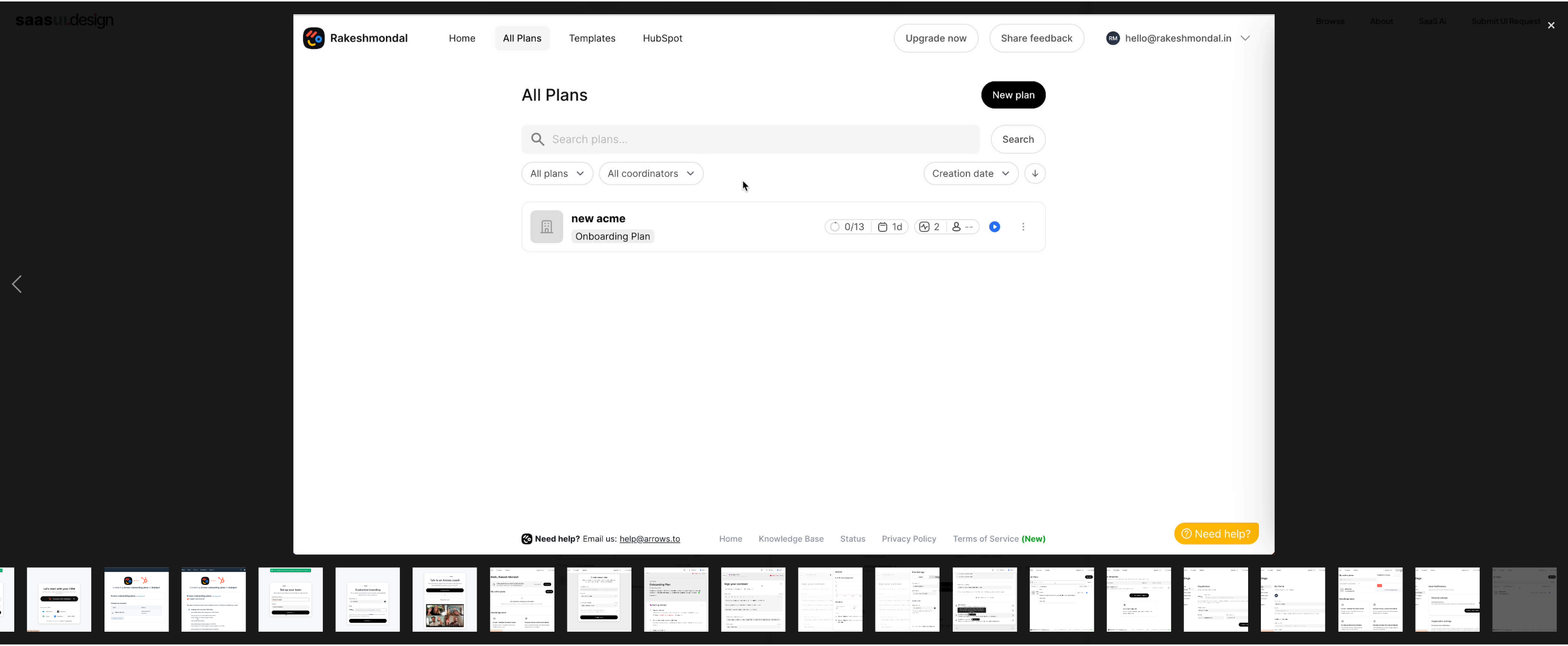
scroll to position [0, 64]
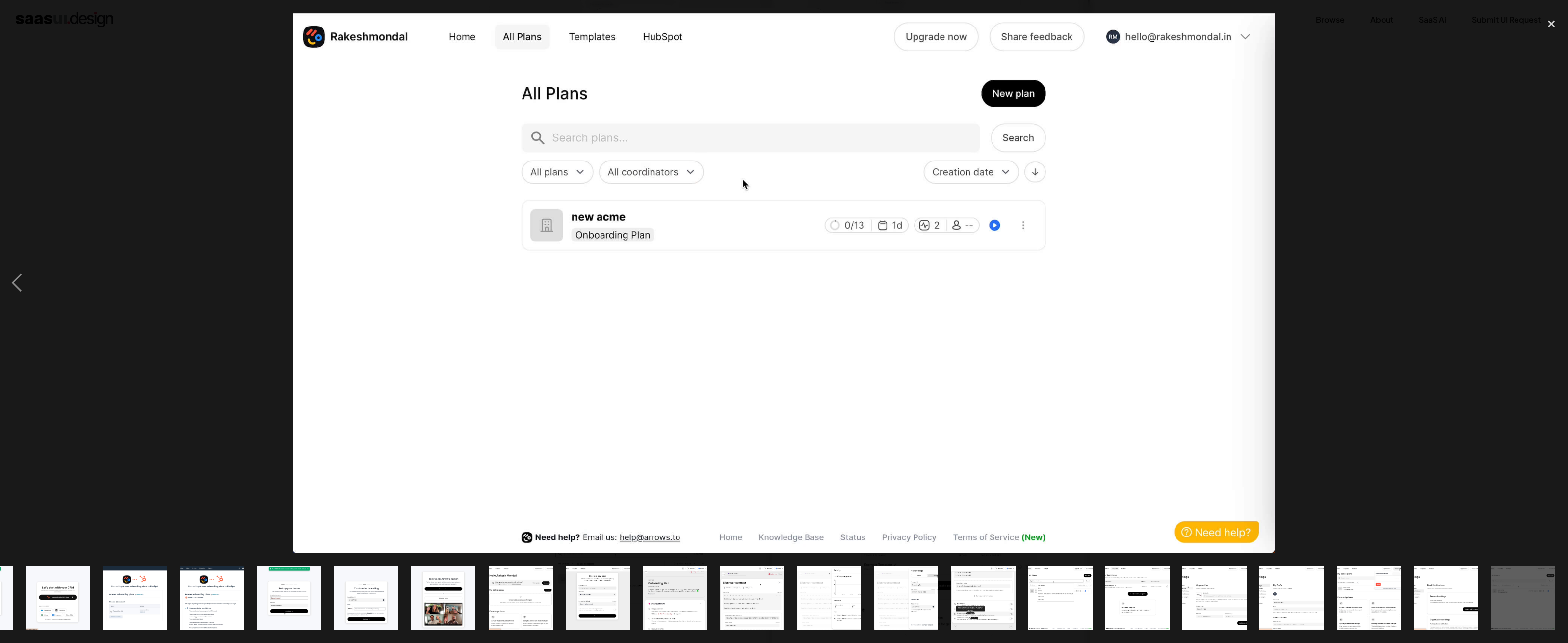
click at [1553, 280] on div "next image" at bounding box center [1551, 282] width 33 height 540
click at [1556, 21] on div "close lightbox" at bounding box center [1551, 23] width 33 height 21
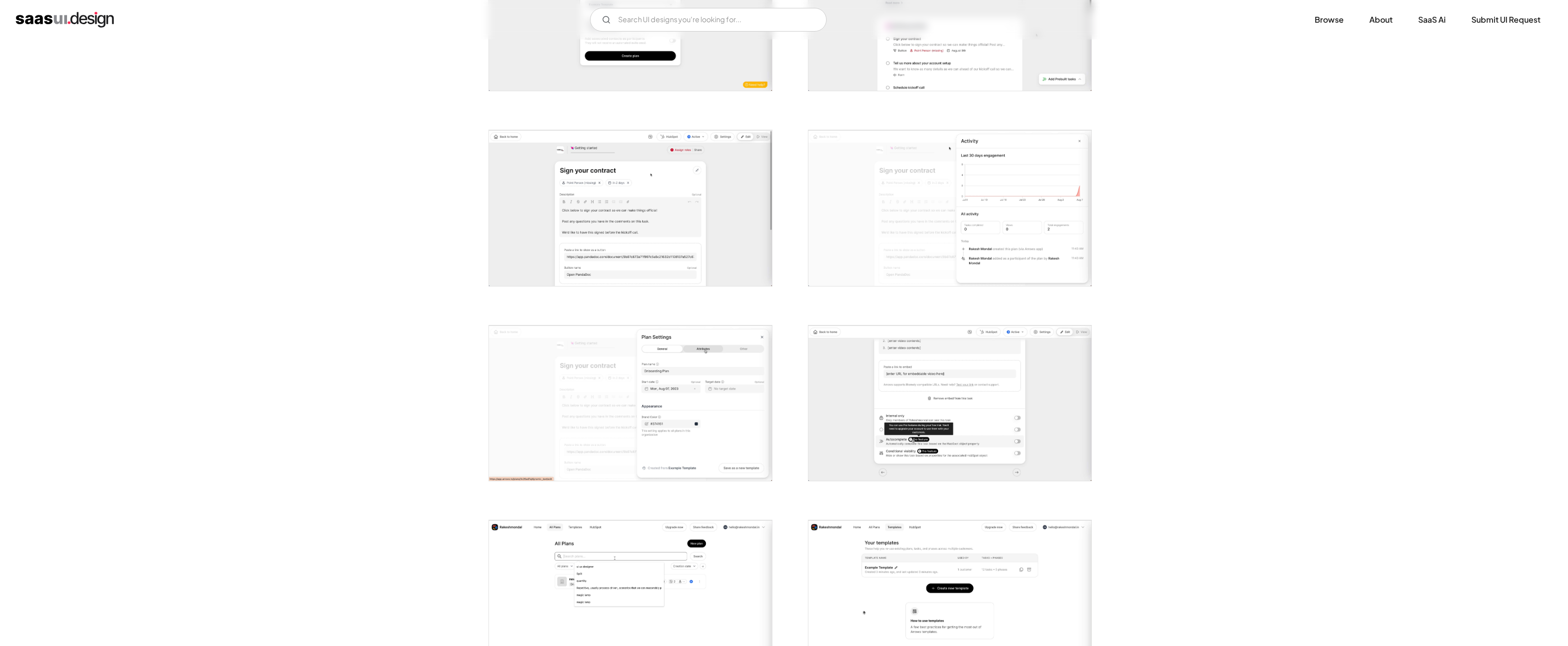
scroll to position [0, 0]
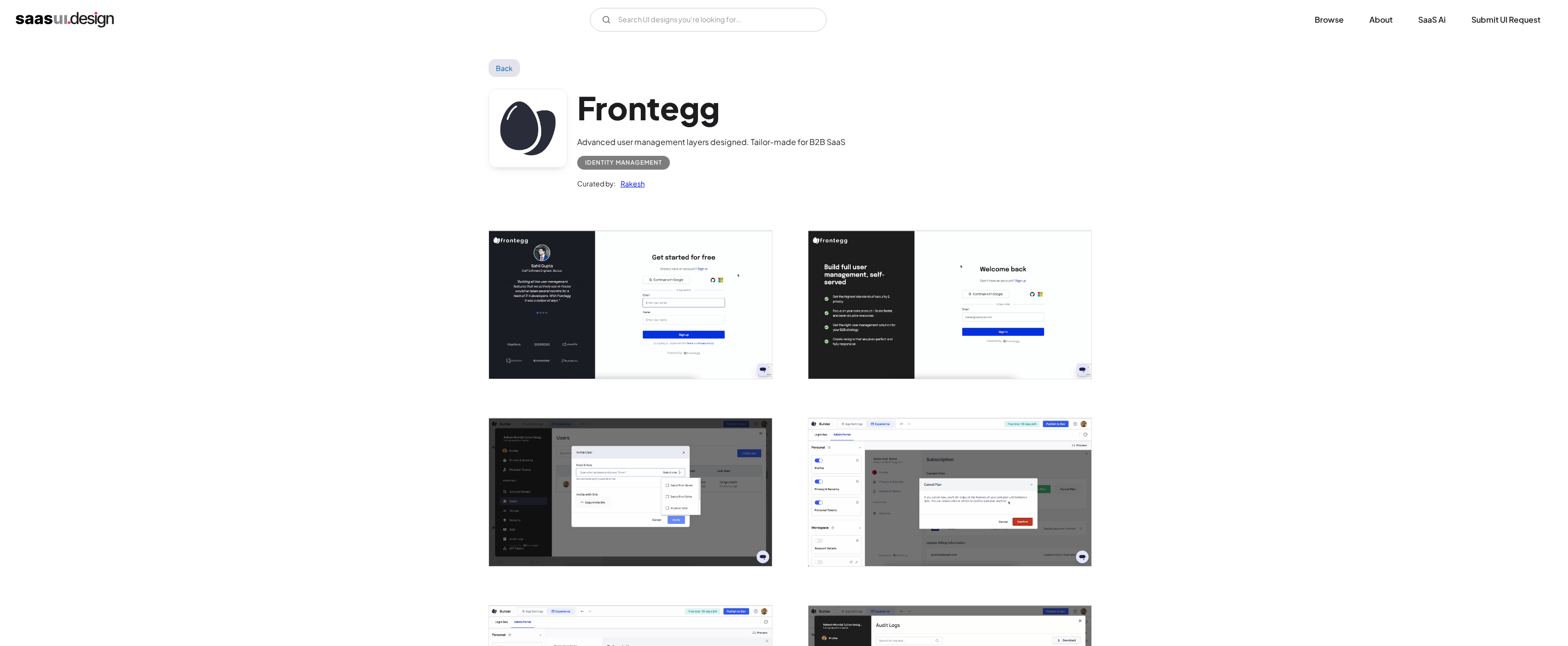
click at [582, 343] on img "open lightbox" at bounding box center [630, 305] width 282 height 148
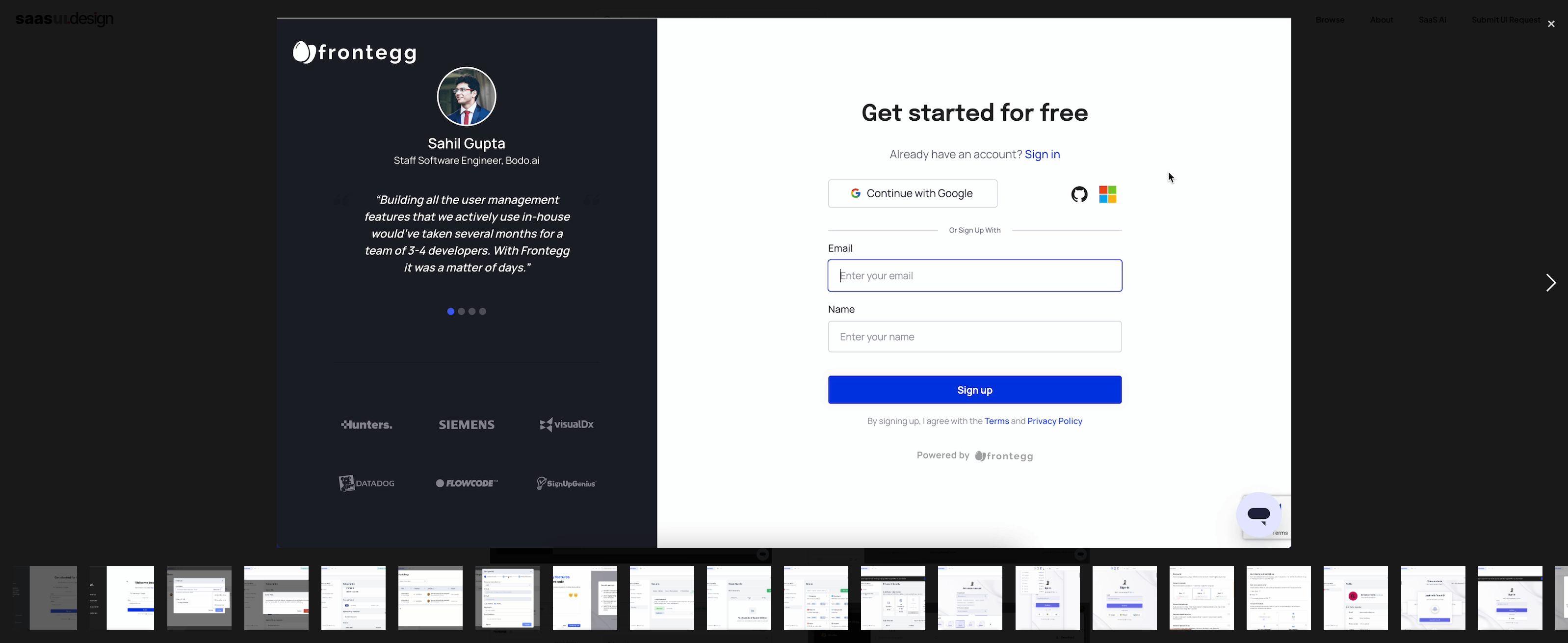
click at [1549, 280] on div "next image" at bounding box center [1551, 282] width 33 height 540
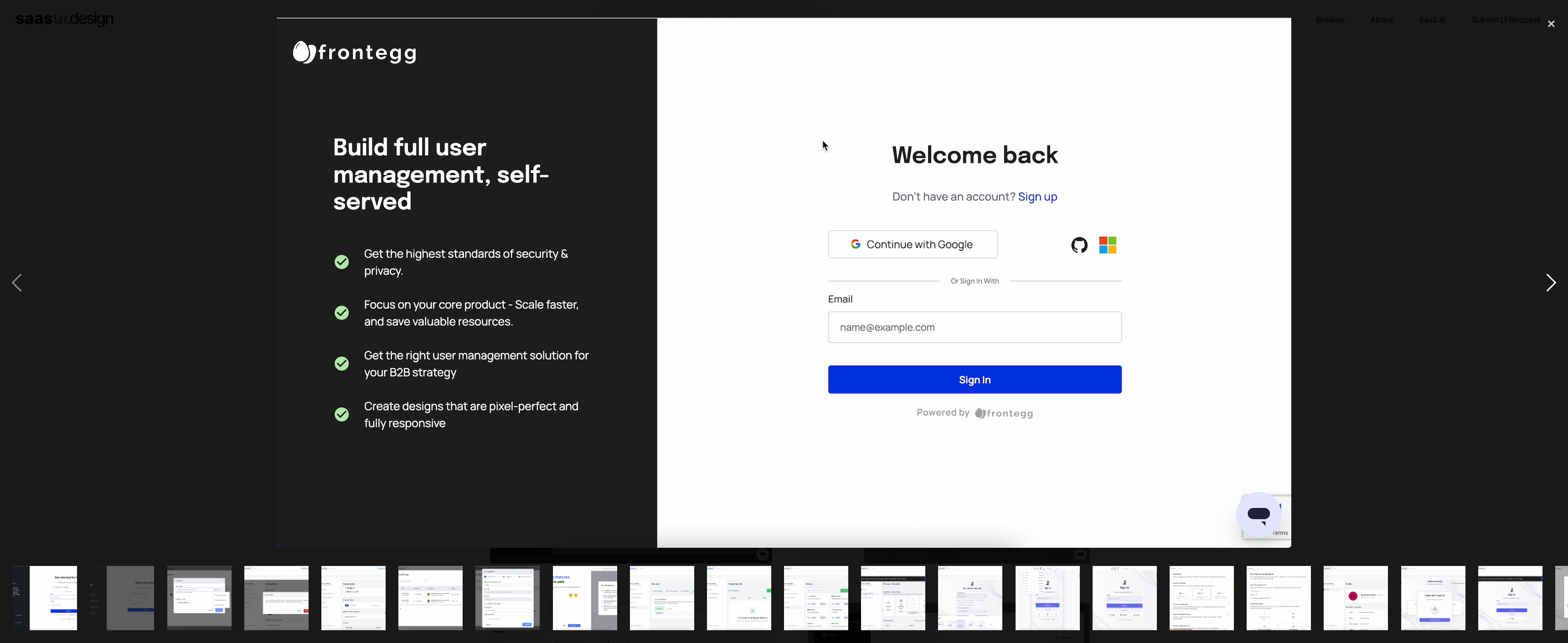
click at [1549, 280] on div "next image" at bounding box center [1551, 282] width 33 height 540
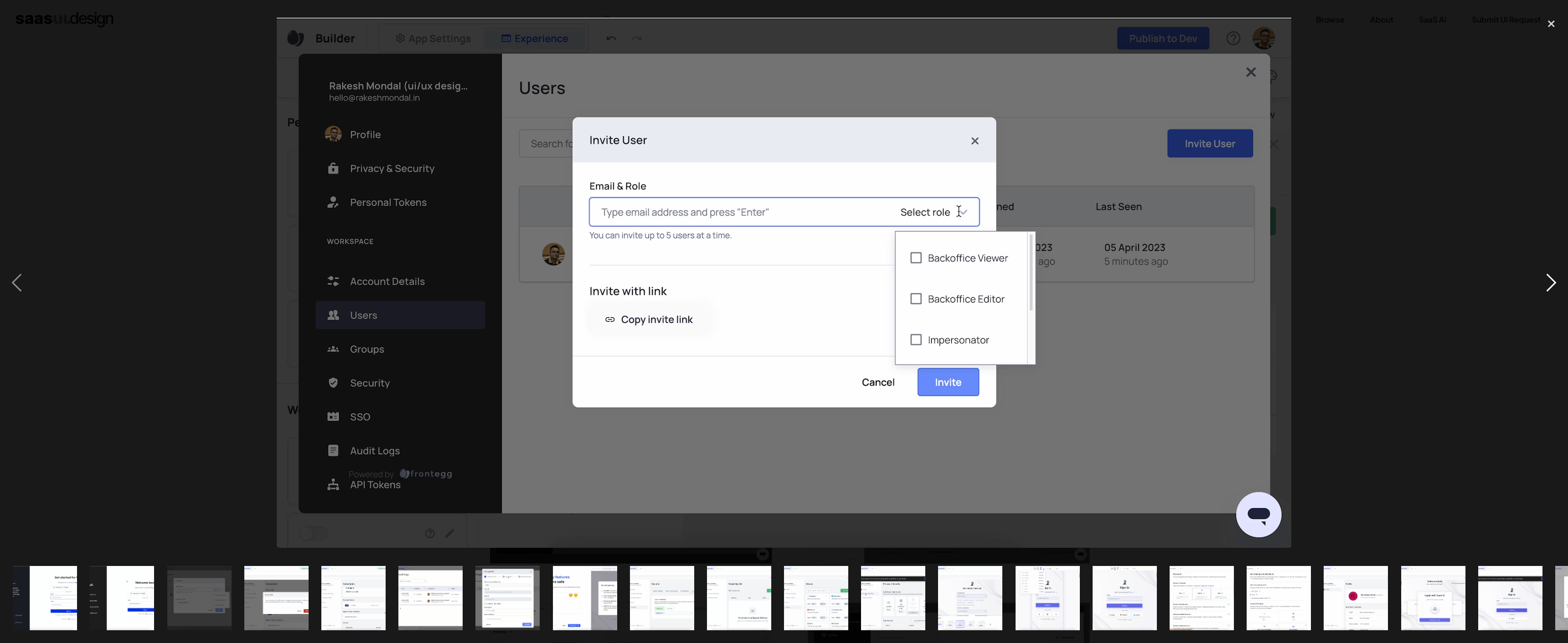
click at [1549, 280] on div "next image" at bounding box center [1551, 282] width 33 height 540
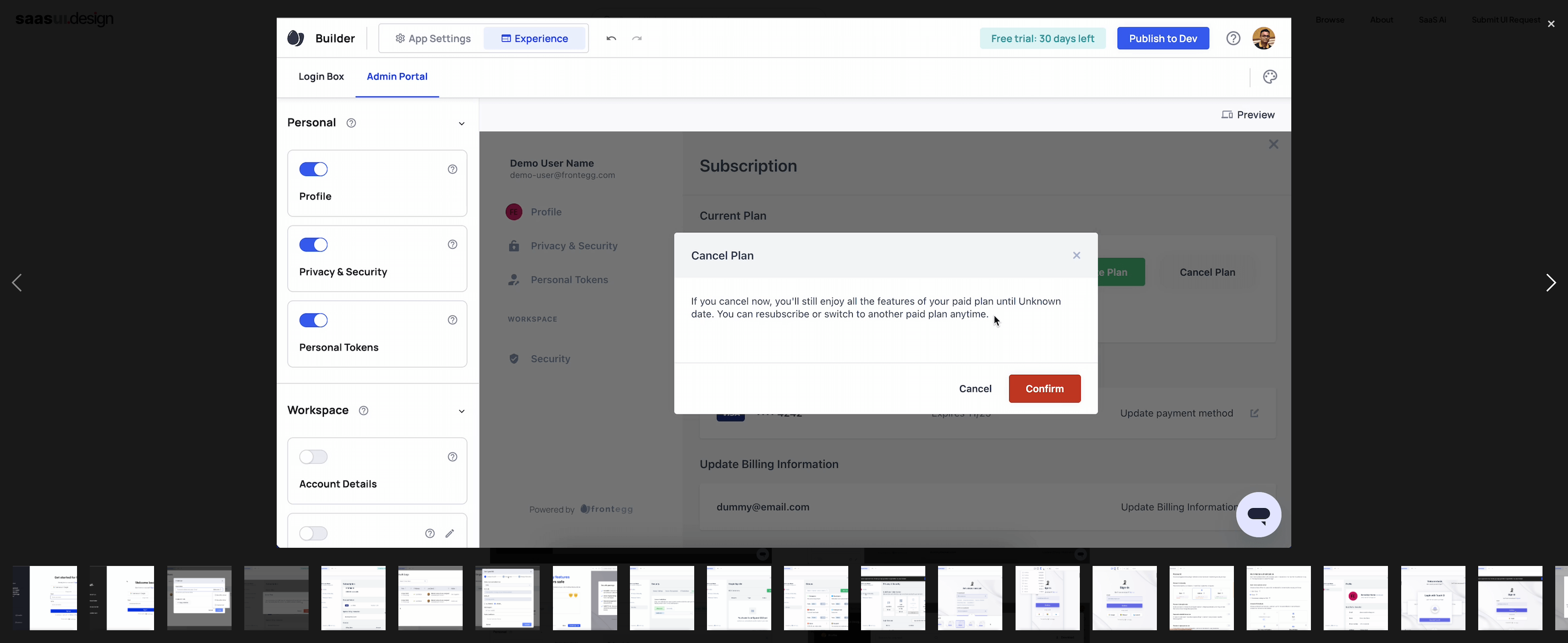
click at [1549, 280] on div "next image" at bounding box center [1551, 282] width 33 height 540
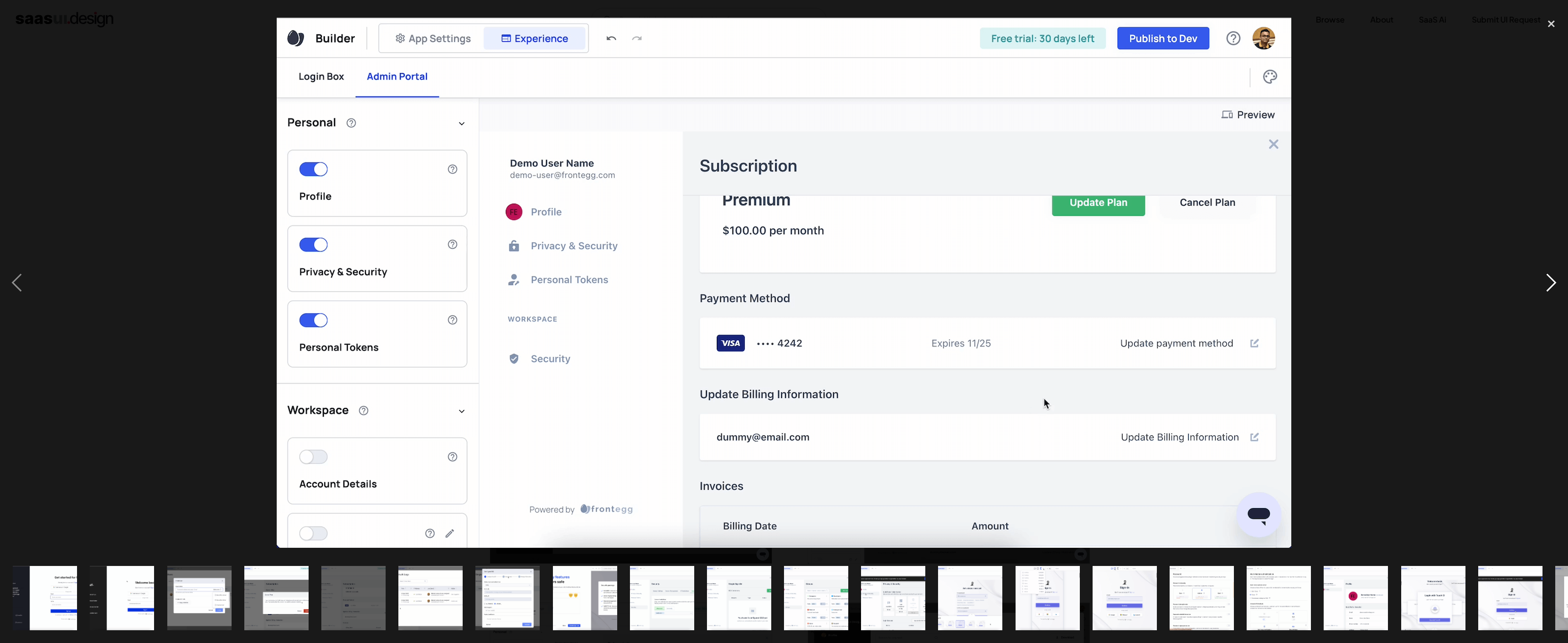
click at [1549, 280] on div "next image" at bounding box center [1551, 282] width 33 height 540
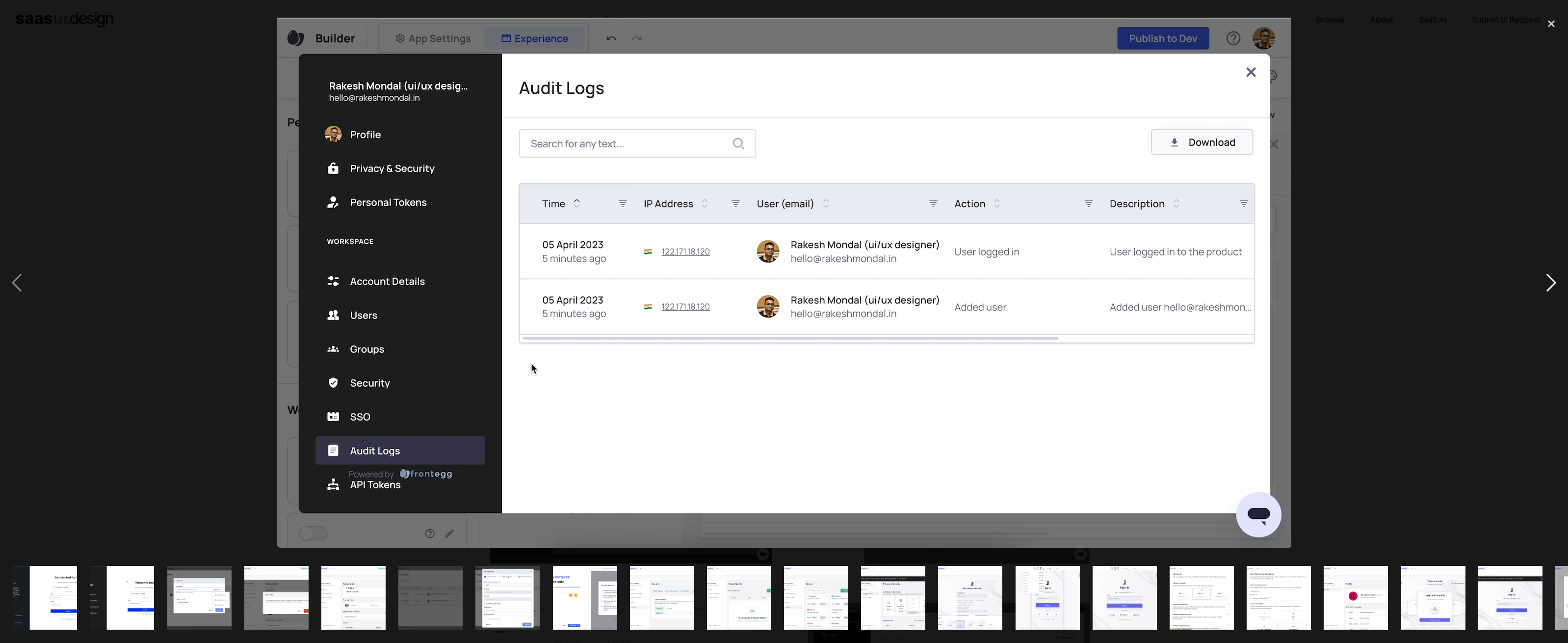
click at [1549, 280] on div "next image" at bounding box center [1551, 282] width 33 height 540
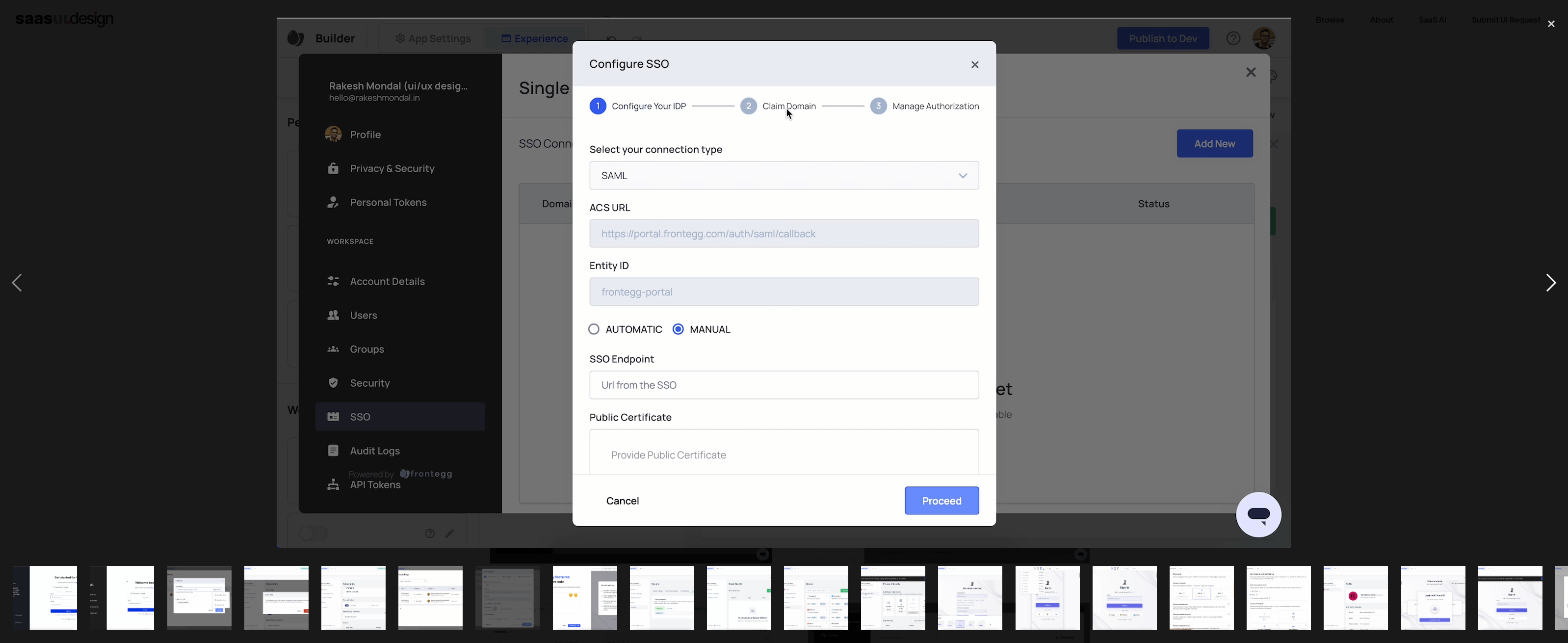
click at [1549, 280] on div "next image" at bounding box center [1551, 282] width 33 height 540
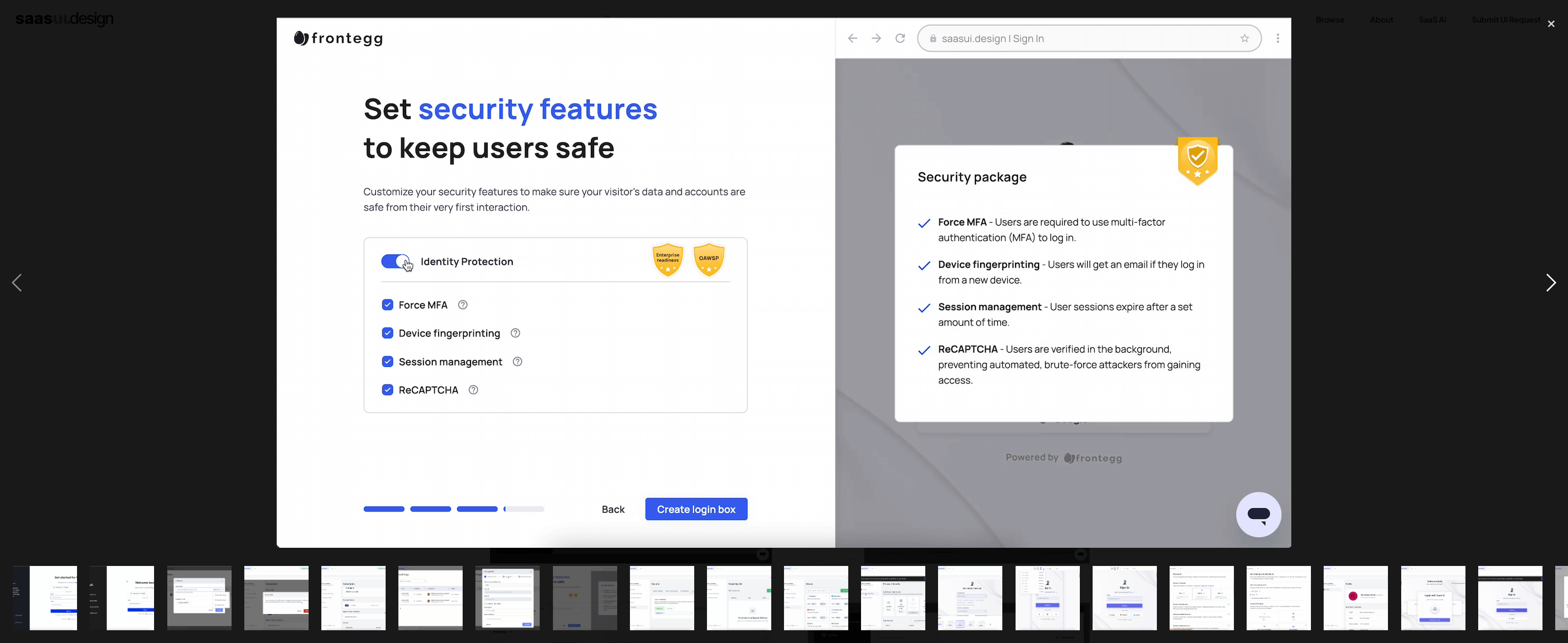
click at [1549, 280] on div "next image" at bounding box center [1551, 282] width 33 height 540
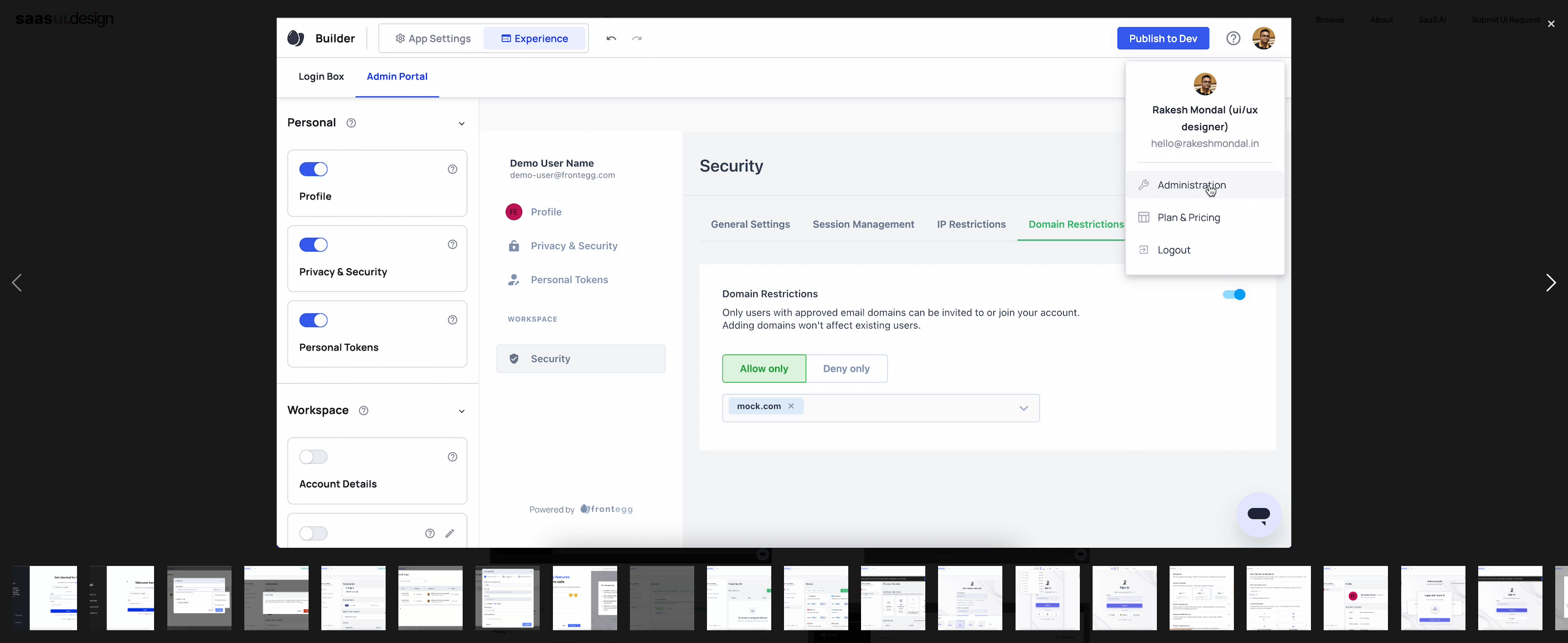
click at [1549, 280] on div "next image" at bounding box center [1551, 282] width 33 height 540
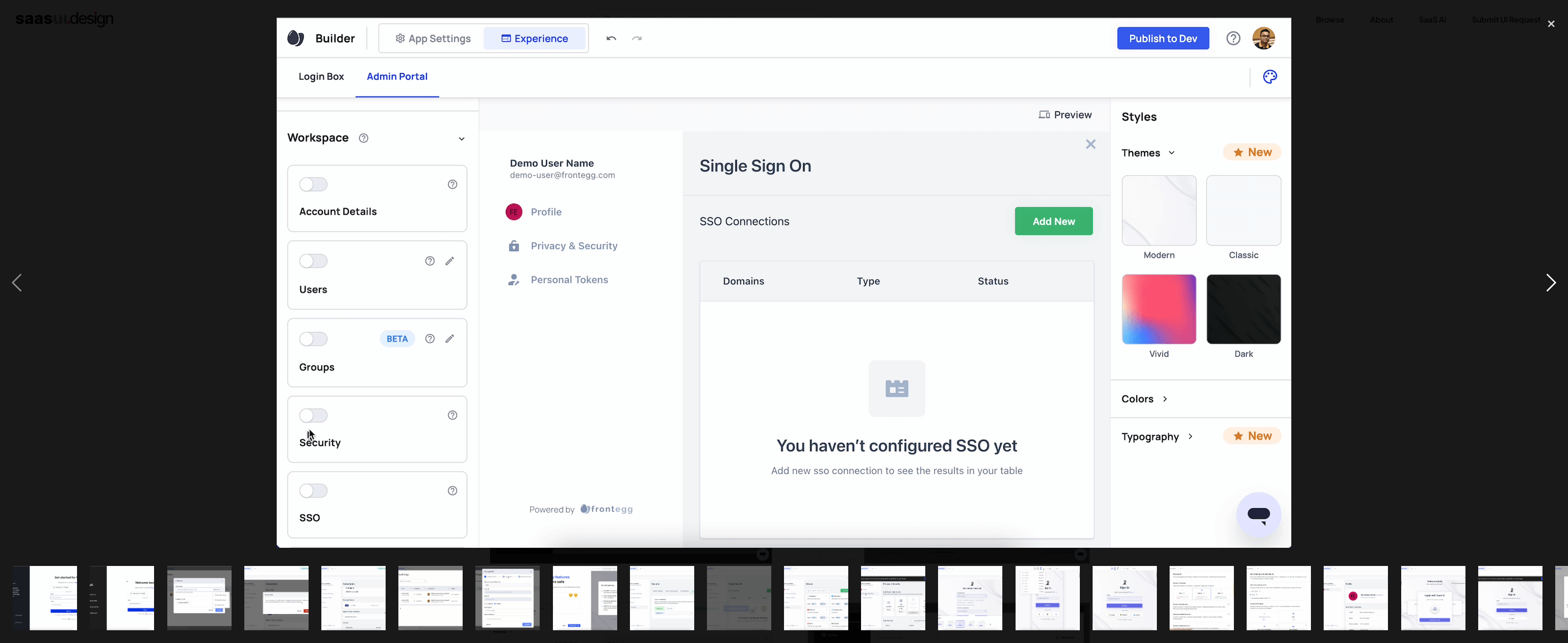
click at [1549, 280] on div "next image" at bounding box center [1551, 282] width 33 height 540
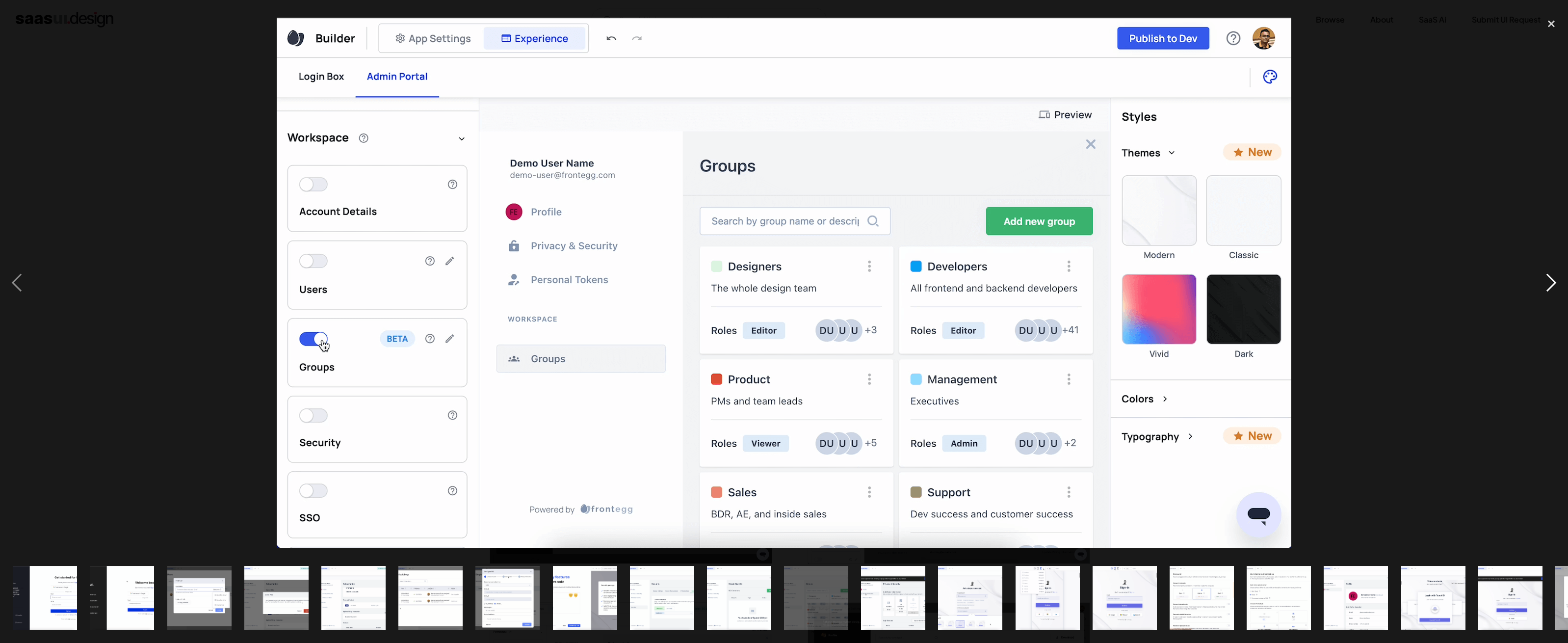
click at [1549, 280] on div "next image" at bounding box center [1551, 282] width 33 height 540
